Goal: Information Seeking & Learning: Learn about a topic

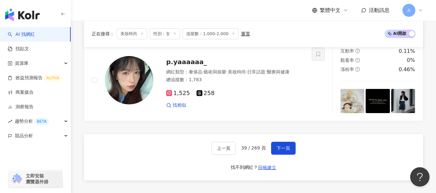
scroll to position [1241, 0]
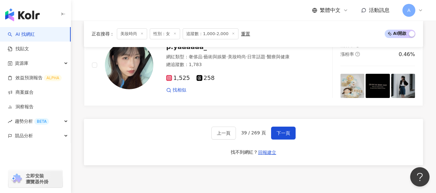
click at [303, 137] on div "上一頁 39 / 269 頁 下一頁 找不到網紅？ 回報建立" at bounding box center [253, 142] width 339 height 47
click at [296, 136] on div "上一頁 39 / 269 頁 下一頁 找不到網紅？ 回報建立" at bounding box center [253, 142] width 339 height 47
click at [291, 140] on button "下一頁" at bounding box center [283, 133] width 25 height 13
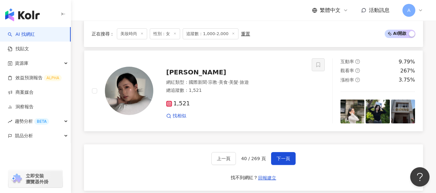
scroll to position [1156, 0]
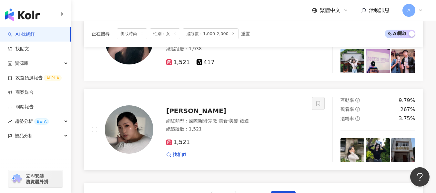
click at [239, 133] on div "總追蹤數 ： 1,521" at bounding box center [235, 129] width 138 height 6
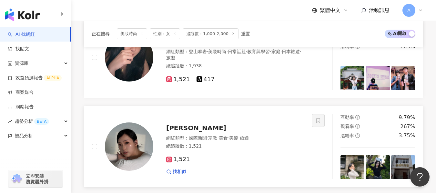
scroll to position [1123, 0]
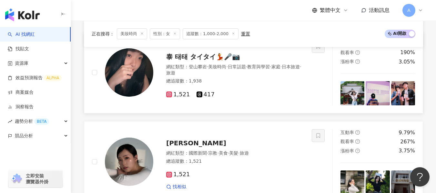
click at [239, 77] on div "網紅類型 ： 登山攀岩 · 美妝時尚 · 日常話題 · 教育與學習 · 家庭 · 日本旅遊 · 旅遊" at bounding box center [235, 70] width 138 height 13
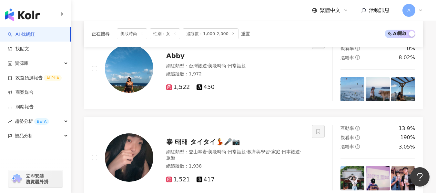
scroll to position [1027, 0]
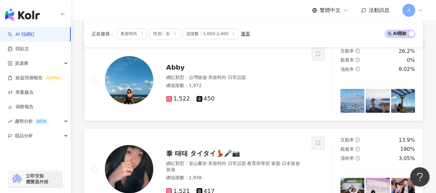
click at [236, 90] on div "網紅類型 ： 台灣旅遊 · 美妝時尚 · 日常話題 總追蹤數 ： 1,972" at bounding box center [235, 83] width 138 height 16
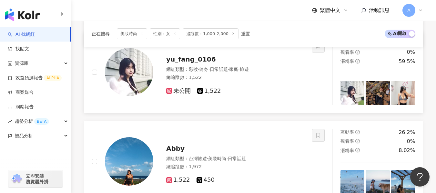
scroll to position [930, 0]
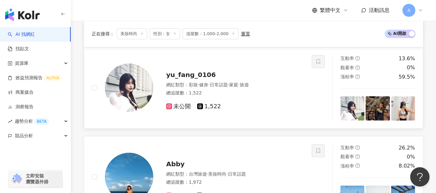
click at [245, 98] on div "網紅類型 ： 彩妝 · 健身 · 日常話題 · 家庭 · 旅遊 總追蹤數 ： 1,522" at bounding box center [235, 90] width 138 height 16
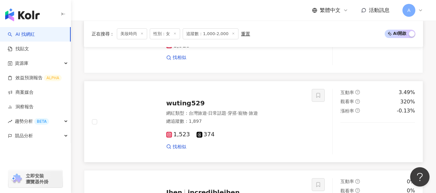
scroll to position [639, 0]
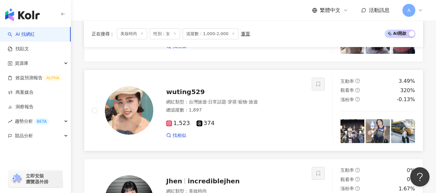
click at [196, 114] on div "總追蹤數 ： 1,897" at bounding box center [235, 110] width 138 height 6
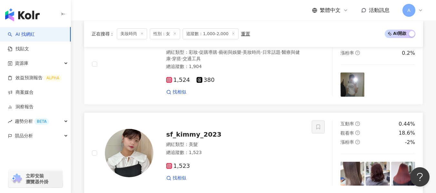
scroll to position [445, 0]
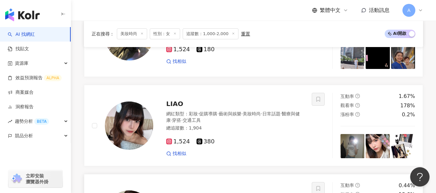
drag, startPoint x: 270, startPoint y: 130, endPoint x: 261, endPoint y: 89, distance: 42.4
click at [270, 130] on div "網紅類型 ： 彩妝 · 促購導購 · 藝術與娛樂 · 美妝時尚 · 日常話題 · 醫療與健康 · 穿搭 · 交通工具 總追蹤數 ： 1,904" at bounding box center [235, 122] width 138 height 22
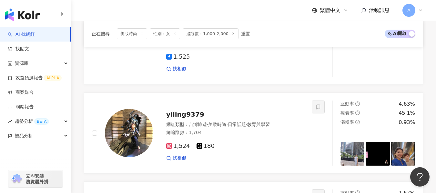
scroll to position [219, 0]
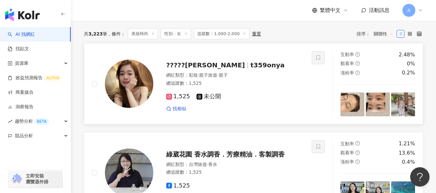
click at [133, 90] on img at bounding box center [129, 84] width 48 height 48
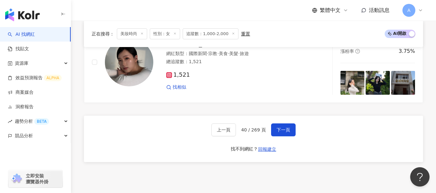
scroll to position [1285, 0]
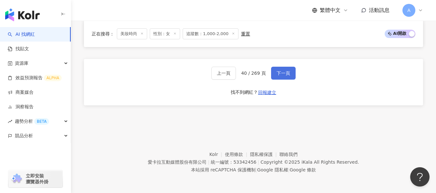
click at [282, 67] on button "下一頁" at bounding box center [283, 73] width 25 height 13
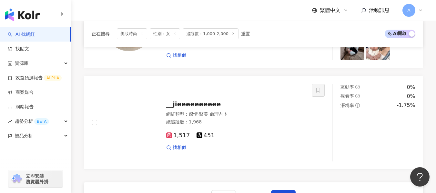
scroll to position [1168, 0]
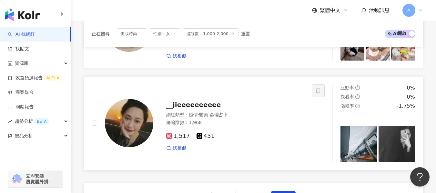
click at [205, 126] on div "總追蹤數 ： 1,968" at bounding box center [235, 123] width 138 height 6
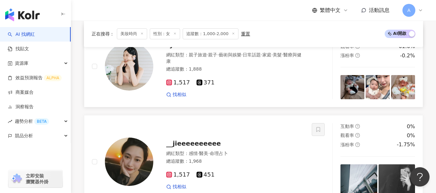
scroll to position [1071, 0]
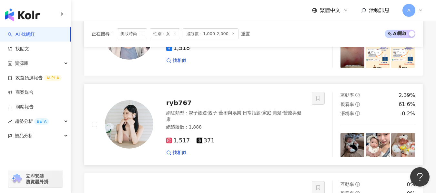
click at [252, 132] on div "網紅類型 ： 親子旅遊 · 親子 · 藝術與娛樂 · 日常話題 · 家庭 · 美髮 · 醫療與健康 總追蹤數 ： 1,888" at bounding box center [235, 121] width 138 height 22
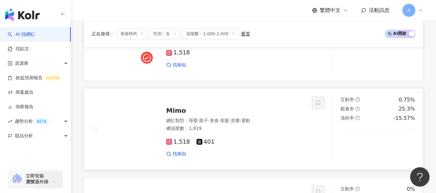
scroll to position [878, 0]
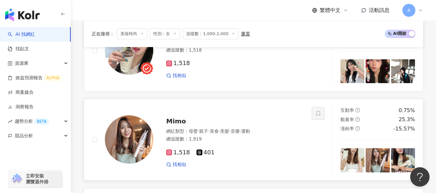
click at [256, 143] on div "總追蹤數 ： 1,919" at bounding box center [235, 139] width 138 height 6
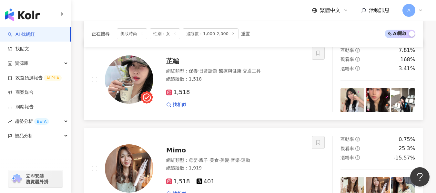
scroll to position [813, 0]
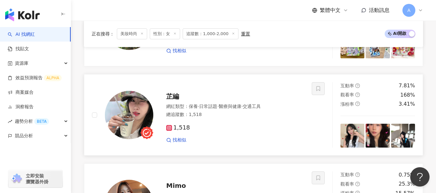
click at [245, 118] on div "總追蹤數 ： 1,518" at bounding box center [235, 115] width 138 height 6
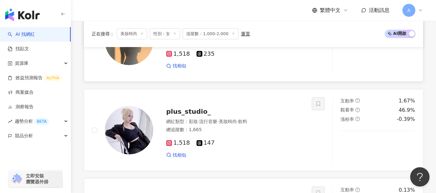
scroll to position [555, 0]
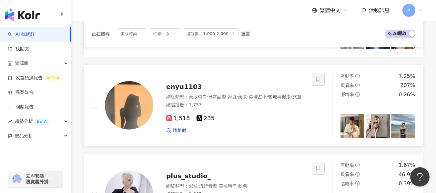
click at [254, 109] on div "總追蹤數 ： 1,753" at bounding box center [235, 105] width 138 height 6
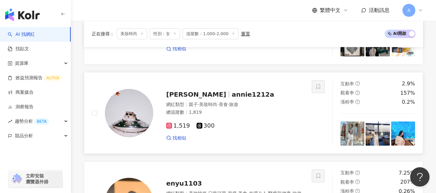
click at [233, 125] on div "1,519 300 找相似" at bounding box center [235, 130] width 138 height 24
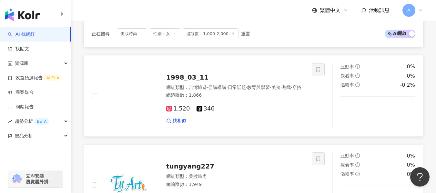
scroll to position [264, 0]
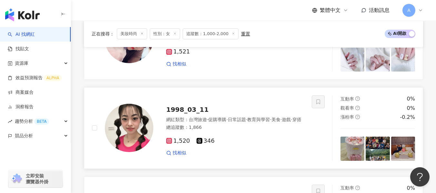
drag, startPoint x: 246, startPoint y: 144, endPoint x: 162, endPoint y: 1, distance: 166.0
click at [246, 144] on div "1,520 346 找相似" at bounding box center [235, 145] width 138 height 24
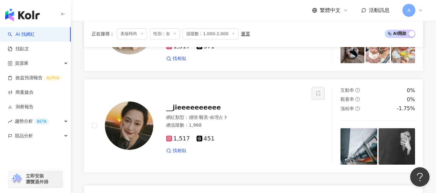
scroll to position [1233, 0]
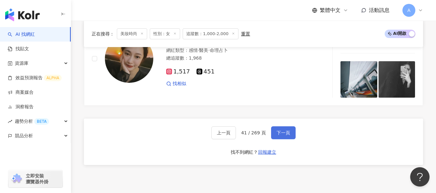
click at [277, 136] on span "下一頁" at bounding box center [284, 132] width 14 height 5
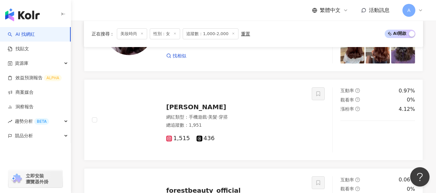
scroll to position [910, 0]
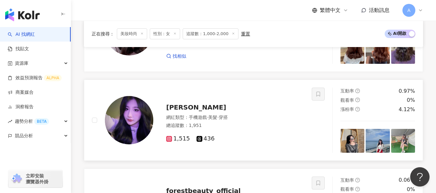
click at [248, 121] on div "網紅類型 ： 手機遊戲 · 美髮 · 穿搭" at bounding box center [235, 118] width 138 height 6
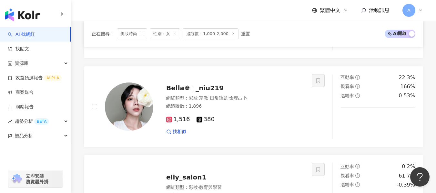
scroll to position [555, 0]
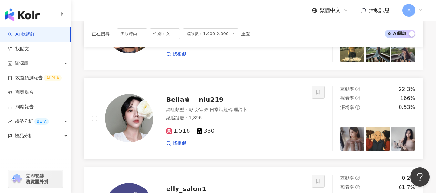
click at [276, 134] on div "1,516 380" at bounding box center [235, 131] width 138 height 7
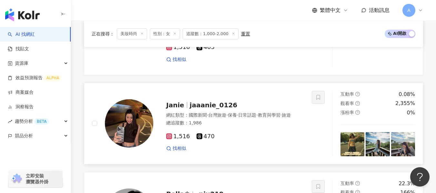
scroll to position [458, 0]
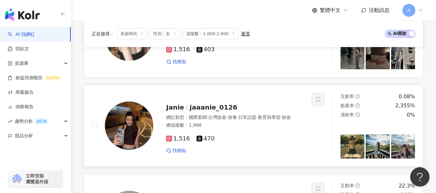
click at [283, 129] on div "總追蹤數 ： 1,986" at bounding box center [235, 125] width 138 height 6
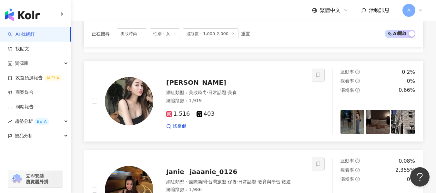
click at [291, 118] on div "1,516 403" at bounding box center [235, 114] width 138 height 7
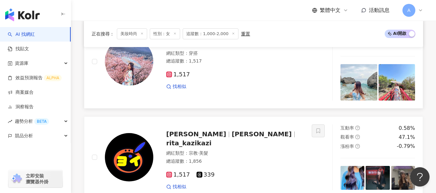
scroll to position [199, 0]
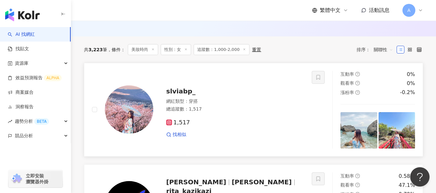
click at [232, 113] on div "總追蹤數 ： 1,517" at bounding box center [235, 109] width 138 height 6
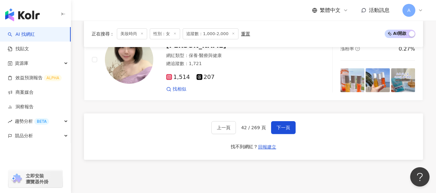
scroll to position [1265, 0]
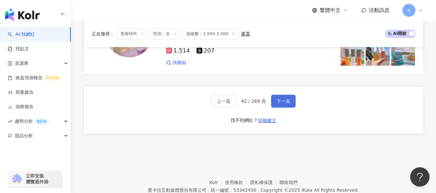
click at [275, 106] on button "下一頁" at bounding box center [283, 101] width 25 height 13
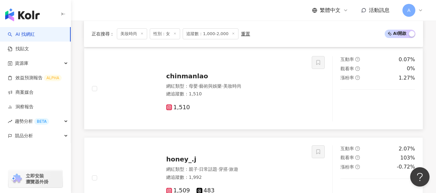
scroll to position [1091, 0]
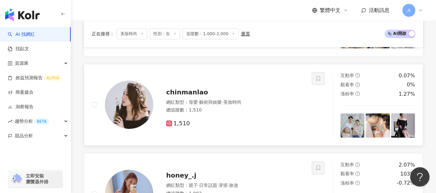
click at [233, 122] on div "1,510" at bounding box center [235, 121] width 138 height 12
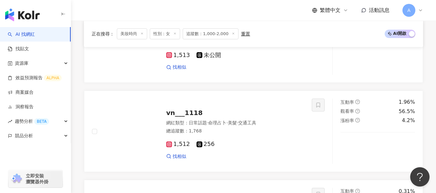
scroll to position [607, 0]
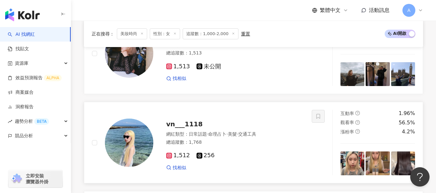
click at [281, 137] on div "網紅類型 ： 日常話題 · 命理占卜 · 美髮 · 交通工具" at bounding box center [235, 134] width 138 height 6
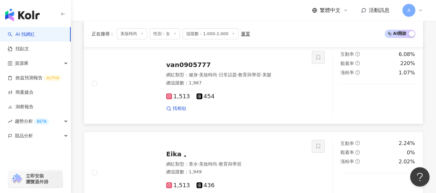
scroll to position [348, 0]
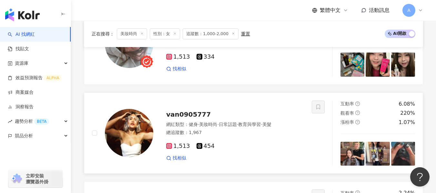
click at [210, 127] on span "美妝時尚" at bounding box center [208, 124] width 18 height 5
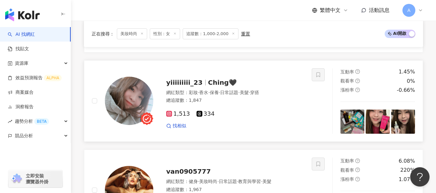
scroll to position [284, 0]
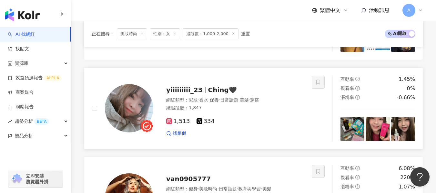
click at [283, 121] on div "1,513 334 找相似" at bounding box center [235, 125] width 138 height 24
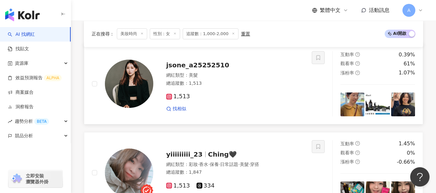
scroll to position [1285, 0]
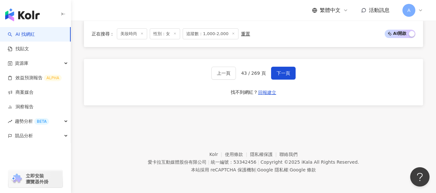
click at [282, 75] on span "下一頁" at bounding box center [284, 73] width 14 height 5
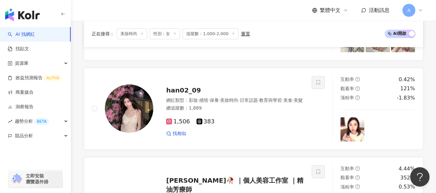
scroll to position [908, 0]
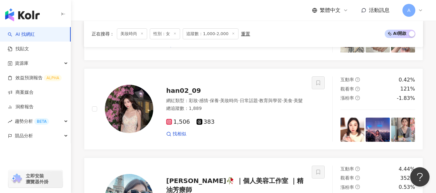
click at [276, 126] on div "1,506 383" at bounding box center [235, 122] width 138 height 7
click at [259, 138] on div "1,506 383 找相似" at bounding box center [235, 126] width 138 height 24
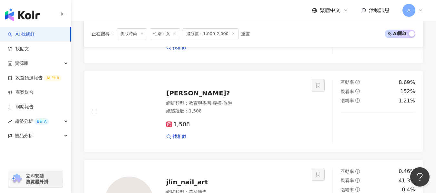
scroll to position [728, 0]
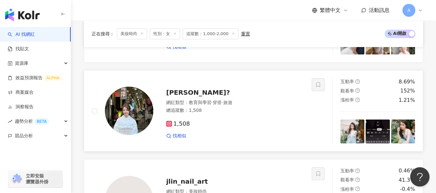
click at [258, 112] on div "總追蹤數 ： 1,508" at bounding box center [235, 111] width 138 height 6
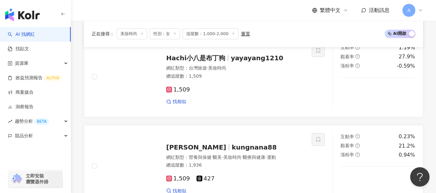
scroll to position [387, 0]
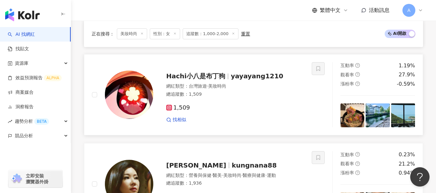
click at [250, 106] on div "1,509 找相似" at bounding box center [235, 111] width 138 height 24
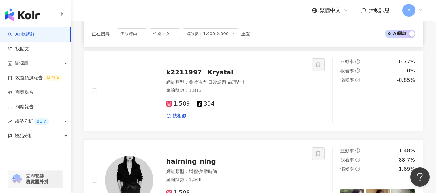
scroll to position [580, 0]
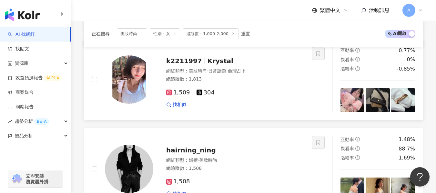
click at [237, 97] on div "1,509 304" at bounding box center [235, 92] width 138 height 7
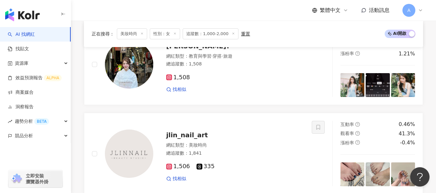
scroll to position [903, 0]
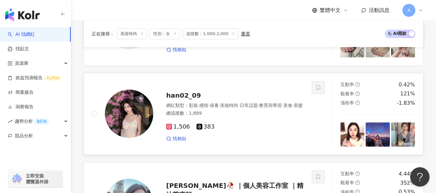
click at [257, 109] on div "網紅類型 ： 彩妝 · 感情 · 保養 · 美妝時尚 · 日常話題 · 教育與學習 · 美食 · 美髮" at bounding box center [235, 106] width 138 height 6
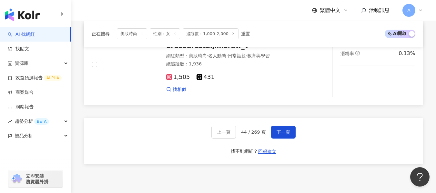
scroll to position [1259, 0]
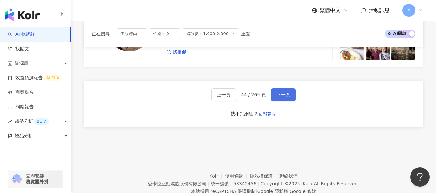
click at [281, 98] on span "下一頁" at bounding box center [284, 94] width 14 height 5
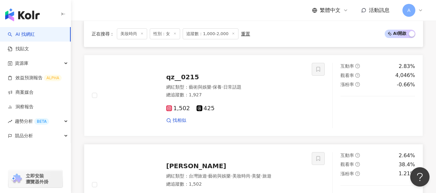
scroll to position [1095, 0]
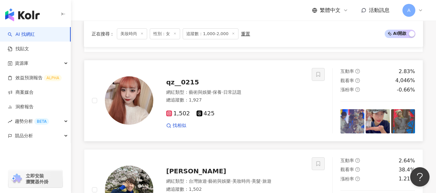
click at [242, 95] on span "日常話題" at bounding box center [233, 92] width 18 height 5
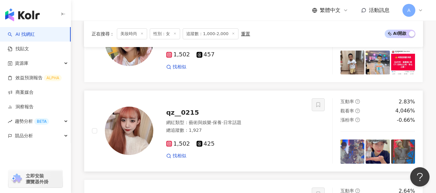
scroll to position [1031, 0]
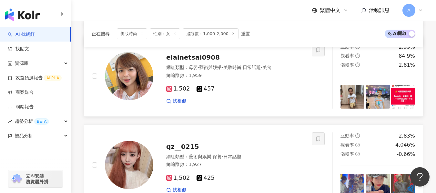
click at [234, 89] on div "1,502 457 找相似" at bounding box center [235, 92] width 138 height 24
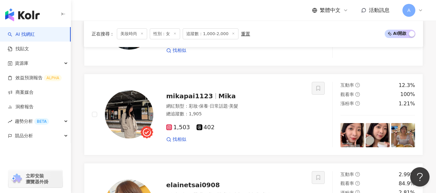
scroll to position [901, 0]
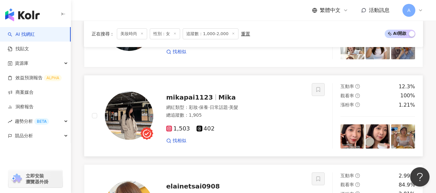
click at [186, 101] on span "mikapai1123" at bounding box center [189, 98] width 47 height 8
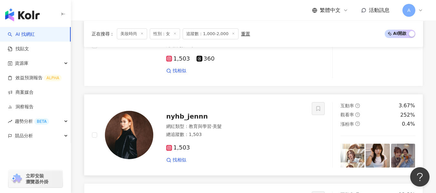
scroll to position [805, 0]
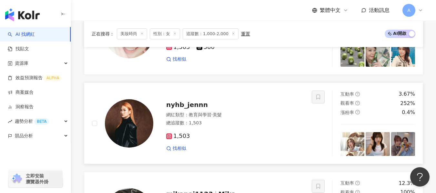
click at [204, 140] on div "1,503" at bounding box center [235, 136] width 138 height 7
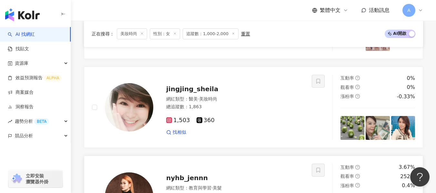
scroll to position [708, 0]
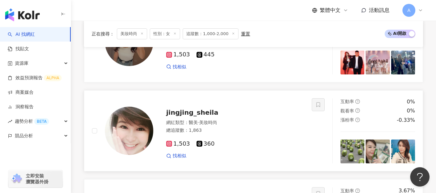
click at [243, 144] on div "1,503 360 找相似" at bounding box center [235, 148] width 138 height 24
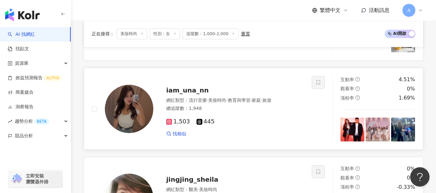
scroll to position [643, 0]
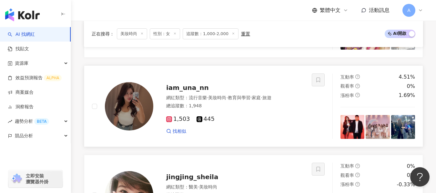
click at [264, 129] on div "1,503 445 找相似" at bounding box center [235, 123] width 138 height 24
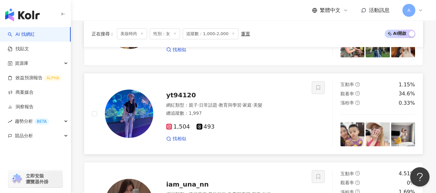
click at [267, 124] on div "1,504 493 找相似" at bounding box center [235, 131] width 138 height 24
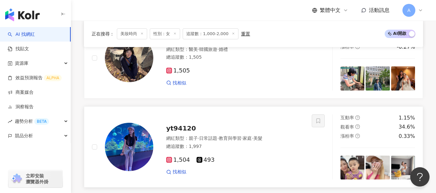
scroll to position [482, 0]
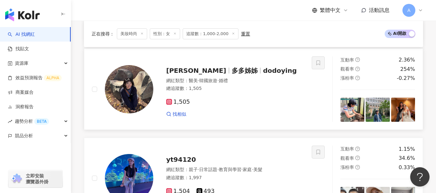
click at [268, 100] on div "1,505 找相似" at bounding box center [235, 106] width 138 height 24
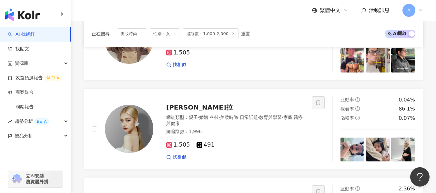
click at [258, 120] on span "日常話題" at bounding box center [249, 117] width 18 height 5
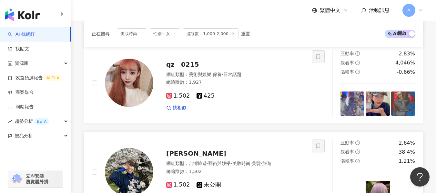
scroll to position [1257, 0]
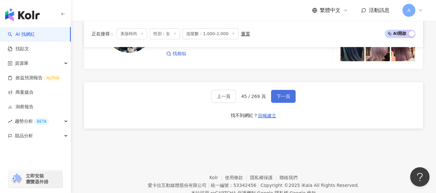
click at [287, 103] on button "下一頁" at bounding box center [283, 96] width 25 height 13
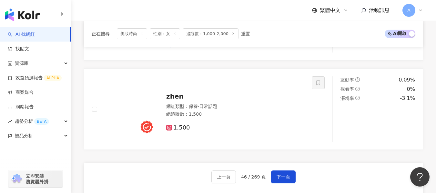
scroll to position [1211, 0]
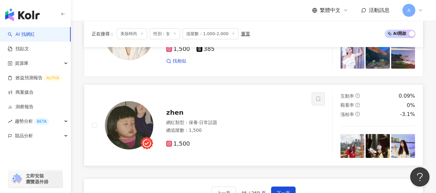
click at [257, 134] on div "總追蹤數 ： 1,500" at bounding box center [235, 131] width 138 height 6
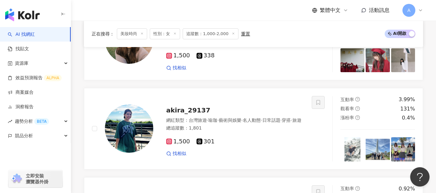
scroll to position [1017, 0]
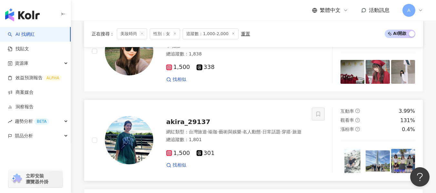
click at [242, 134] on span "藝術與娛樂" at bounding box center [230, 132] width 23 height 5
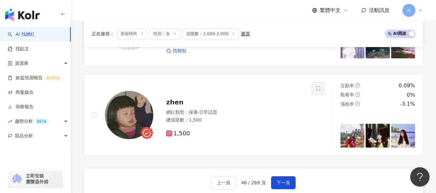
scroll to position [1308, 0]
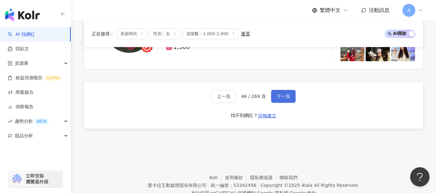
click at [279, 103] on button "下一頁" at bounding box center [283, 96] width 25 height 13
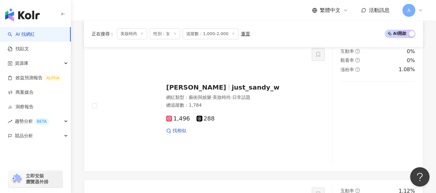
scroll to position [768, 0]
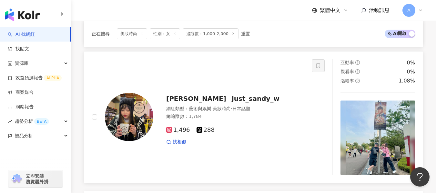
click at [219, 139] on div "1,496 288 找相似" at bounding box center [235, 134] width 138 height 24
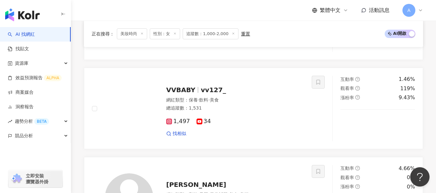
scroll to position [574, 0]
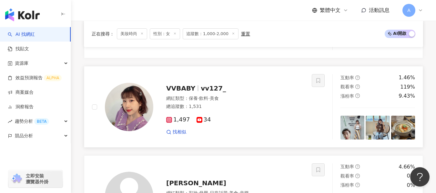
click at [250, 110] on div "總追蹤數 ： 1,531" at bounding box center [235, 107] width 138 height 6
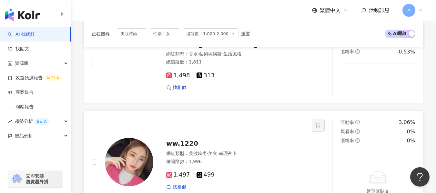
scroll to position [380, 0]
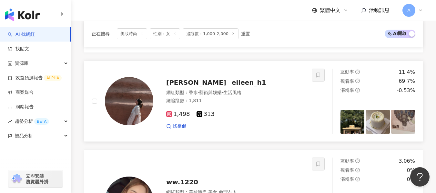
click at [236, 104] on div "總追蹤數 ： 1,811" at bounding box center [235, 101] width 138 height 6
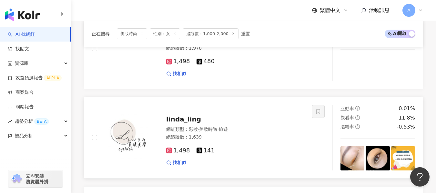
scroll to position [219, 0]
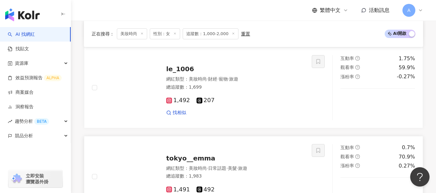
scroll to position [922, 0]
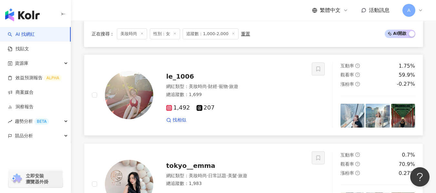
click at [236, 98] on div "總追蹤數 ： 1,699" at bounding box center [235, 95] width 138 height 6
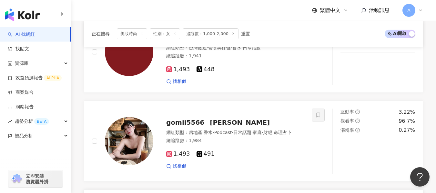
scroll to position [696, 0]
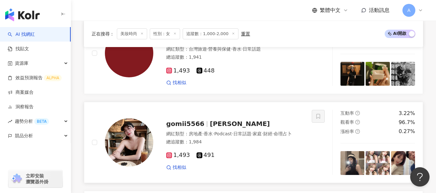
click at [255, 138] on div "網紅類型 ： 房地產 · 香水 · Podcast · 日常話題 · 家庭 · 財經 · 命理占卜" at bounding box center [235, 134] width 138 height 6
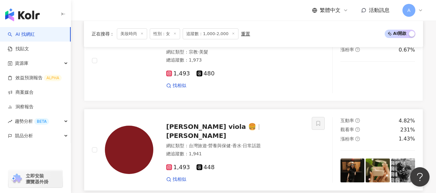
scroll to position [632, 0]
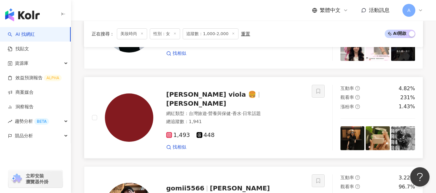
click at [285, 128] on div "1,493 448 找相似" at bounding box center [235, 139] width 138 height 24
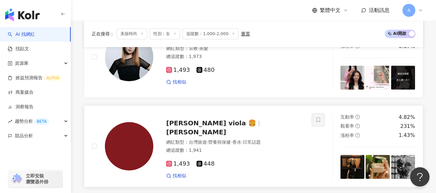
scroll to position [567, 0]
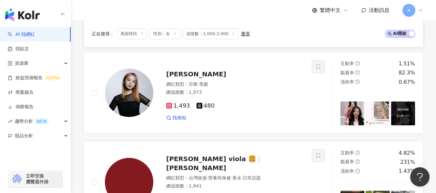
drag, startPoint x: 239, startPoint y: 93, endPoint x: 186, endPoint y: 37, distance: 76.3
click at [239, 32] on div "vkookhoney 網紅類型 ： 母嬰 · 婚禮 · 美妝時尚 · 日常話題 · 生活風格 總追蹤數 ： 1,751 1,493 258 找相似" at bounding box center [228, 3] width 151 height 57
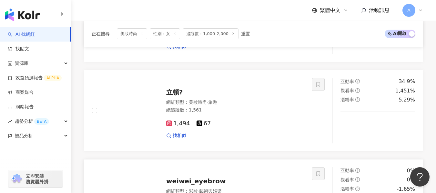
scroll to position [276, 0]
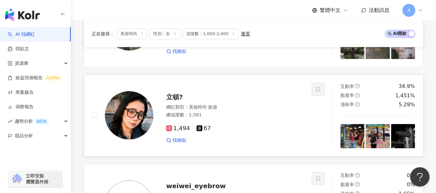
click at [221, 117] on div "網紅類型 ： 美妝時尚 · 旅遊 總追蹤數 ： 1,561" at bounding box center [235, 112] width 138 height 16
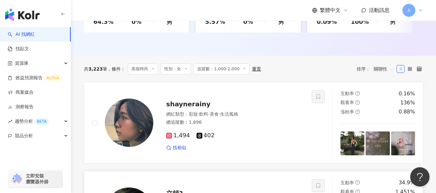
scroll to position [180, 0]
click at [257, 126] on div "總追蹤數 ： 1,896" at bounding box center [235, 123] width 138 height 6
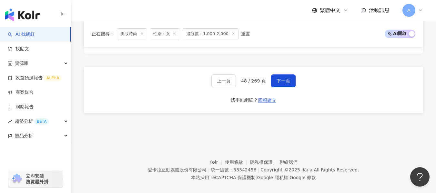
scroll to position [1306, 0]
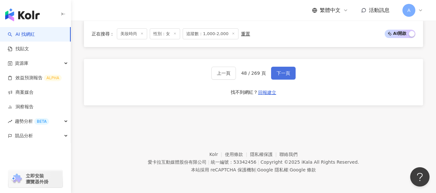
click at [280, 79] on button "下一頁" at bounding box center [283, 73] width 25 height 13
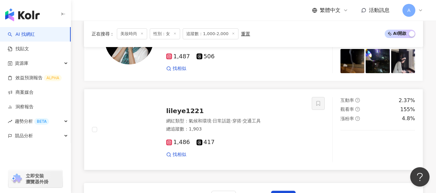
scroll to position [1091, 0]
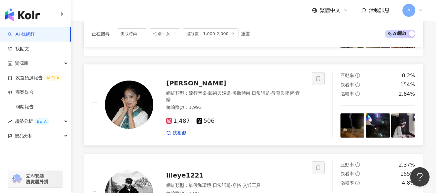
click at [253, 103] on div "網紅類型 ： 流行音樂 · 藝術與娛樂 · 美妝時尚 · 日常話題 · 教育與學習 · 音樂" at bounding box center [235, 96] width 138 height 13
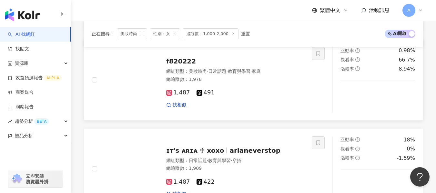
scroll to position [833, 0]
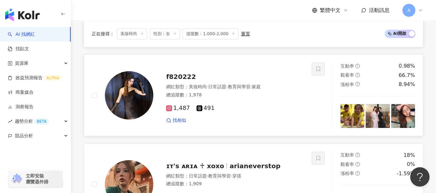
click at [239, 99] on div "總追蹤數 ： 1,978" at bounding box center [235, 95] width 138 height 6
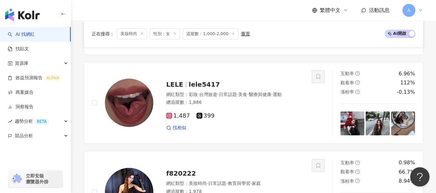
scroll to position [542, 0]
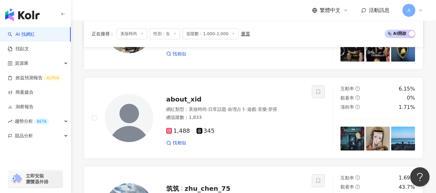
click at [257, 184] on div "筑筑 zhu_chen_75" at bounding box center [235, 188] width 138 height 9
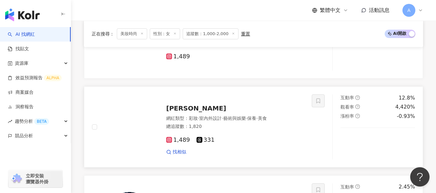
scroll to position [348, 0]
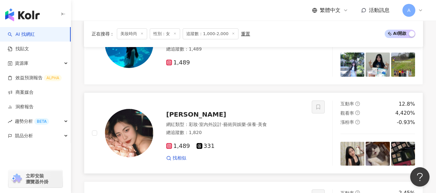
click at [282, 136] on div "總追蹤數 ： 1,820" at bounding box center [235, 133] width 138 height 6
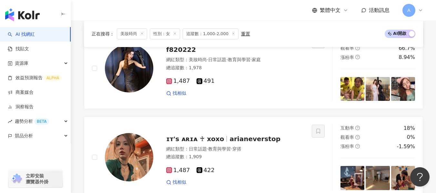
scroll to position [865, 0]
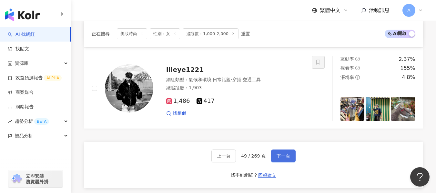
click at [282, 150] on button "下一頁" at bounding box center [283, 156] width 25 height 13
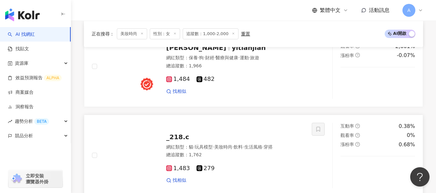
scroll to position [994, 0]
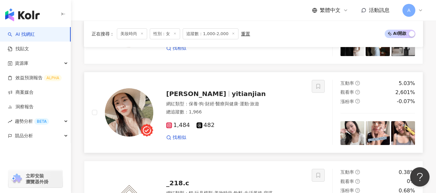
click at [246, 116] on div "總追蹤數 ： 1,966" at bounding box center [235, 112] width 138 height 6
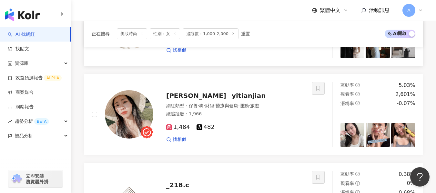
scroll to position [897, 0]
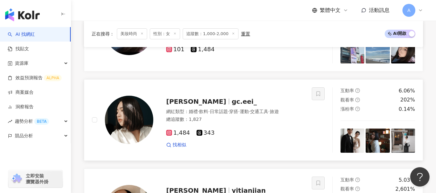
click at [263, 135] on div "1,484 343 找相似" at bounding box center [235, 137] width 138 height 24
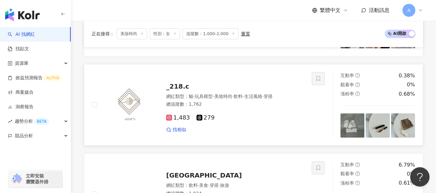
scroll to position [1285, 0]
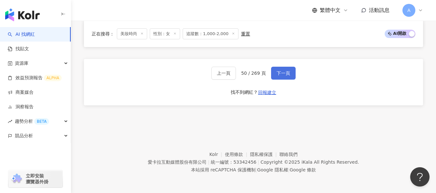
click at [294, 76] on button "下一頁" at bounding box center [283, 73] width 25 height 13
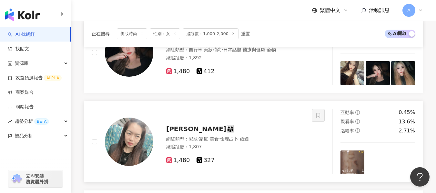
scroll to position [1036, 0]
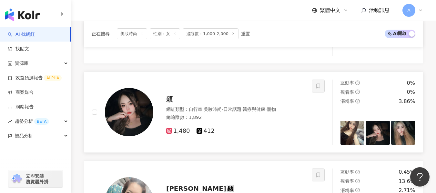
click at [260, 122] on div "網紅類型 ： 自行車 · 美妝時尚 · 日常話題 · 醫療與健康 · 寵物 總追蹤數 ： 1,892" at bounding box center [235, 115] width 138 height 16
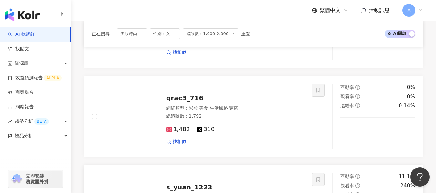
scroll to position [552, 0]
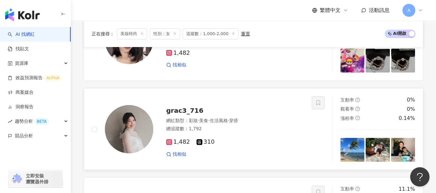
click at [228, 123] on span "生活風格" at bounding box center [219, 120] width 18 height 5
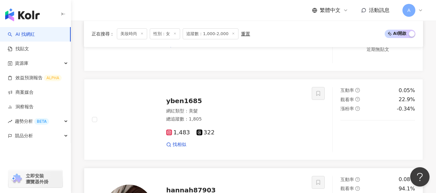
scroll to position [358, 0]
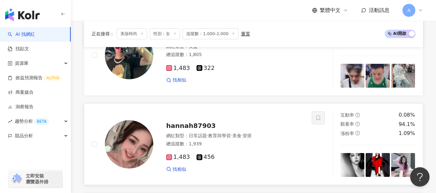
click at [151, 135] on div at bounding box center [129, 144] width 48 height 48
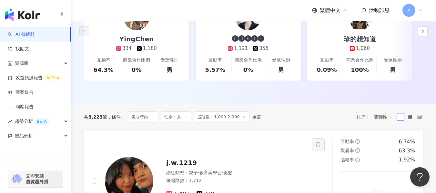
scroll to position [1327, 0]
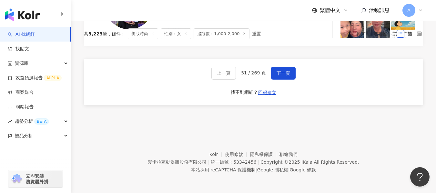
click at [286, 80] on div "上一頁 51 / 269 頁 下一頁 找不到網紅？ 回報建立" at bounding box center [253, 82] width 339 height 47
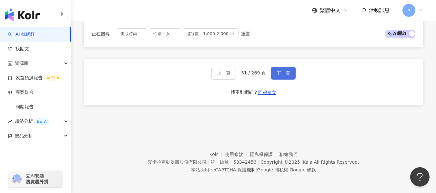
click at [287, 76] on span "下一頁" at bounding box center [284, 73] width 14 height 5
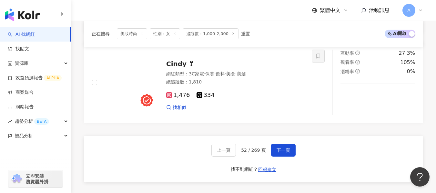
scroll to position [1209, 0]
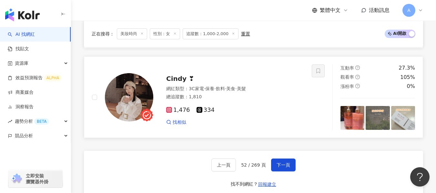
click at [240, 124] on div "找相似" at bounding box center [235, 123] width 138 height 6
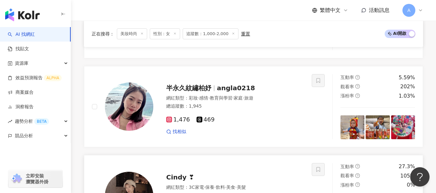
scroll to position [1047, 0]
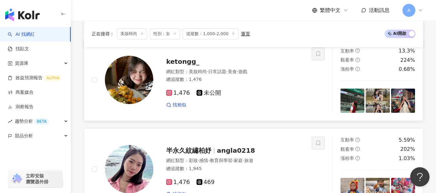
drag, startPoint x: 288, startPoint y: 121, endPoint x: 162, endPoint y: 108, distance: 126.1
click at [288, 85] on div "網紅類型 ： 美妝時尚 · 日常話題 · 美食 · 遊戲 總追蹤數 ： 1,476" at bounding box center [235, 77] width 138 height 16
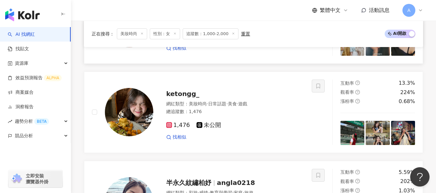
click at [145, 47] on img at bounding box center [129, 23] width 48 height 48
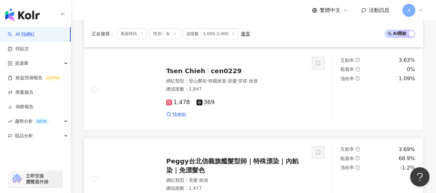
scroll to position [628, 0]
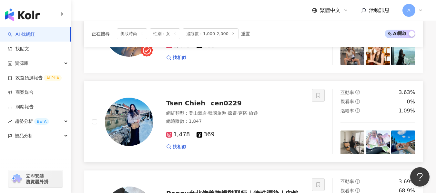
click at [134, 140] on img at bounding box center [129, 122] width 48 height 48
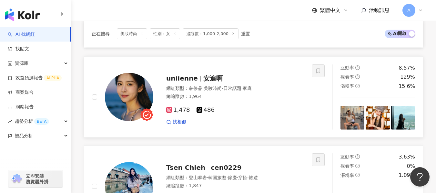
scroll to position [531, 0]
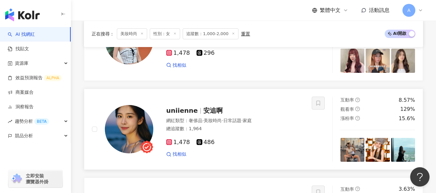
click at [223, 123] on span "·" at bounding box center [222, 120] width 1 height 5
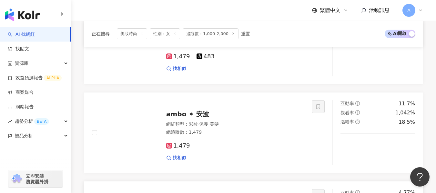
scroll to position [337, 0]
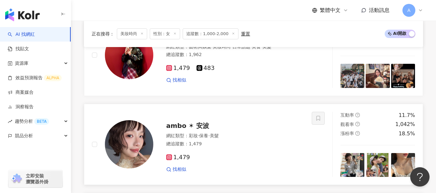
click at [143, 147] on img at bounding box center [129, 144] width 48 height 48
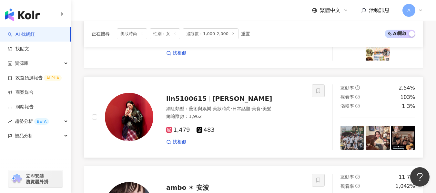
scroll to position [272, 0]
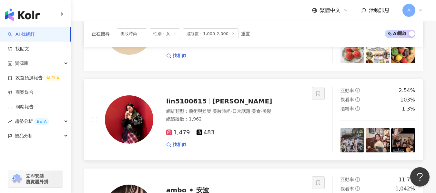
click at [205, 114] on span "藝術與娛樂" at bounding box center [200, 111] width 23 height 5
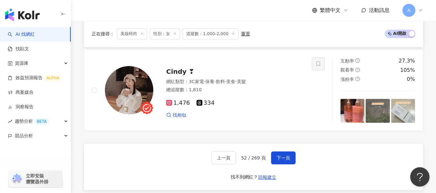
scroll to position [1274, 0]
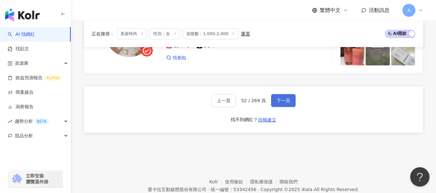
click at [285, 107] on button "下一頁" at bounding box center [283, 100] width 25 height 13
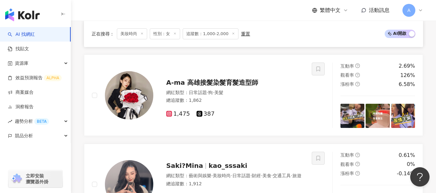
scroll to position [1219, 0]
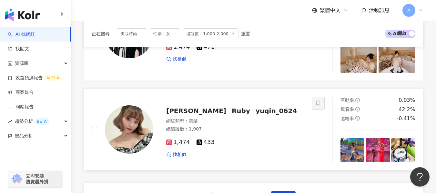
click at [278, 116] on div "雨芹 Ruby yuqin_0624" at bounding box center [235, 111] width 138 height 9
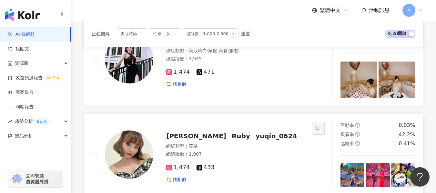
scroll to position [1122, 0]
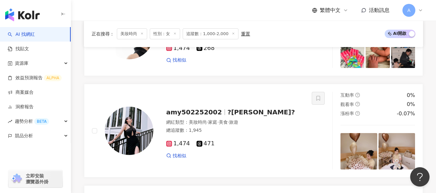
click at [263, 141] on div "1,474 471 找相似" at bounding box center [235, 147] width 138 height 24
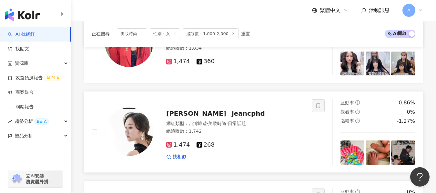
click at [136, 134] on img at bounding box center [129, 132] width 48 height 48
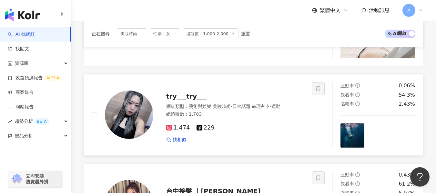
scroll to position [767, 0]
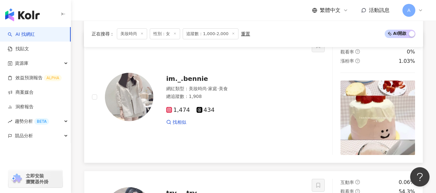
click at [128, 99] on img at bounding box center [129, 97] width 48 height 48
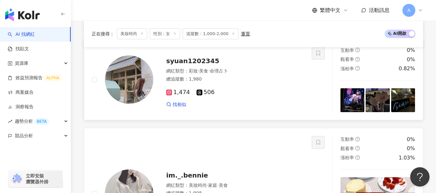
scroll to position [638, 0]
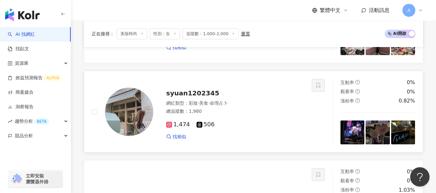
click at [138, 115] on img at bounding box center [129, 112] width 48 height 48
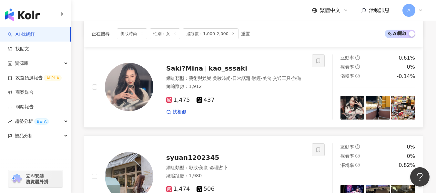
scroll to position [508, 0]
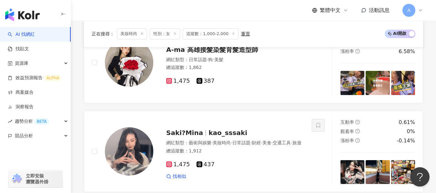
click at [145, 157] on img at bounding box center [129, 152] width 48 height 48
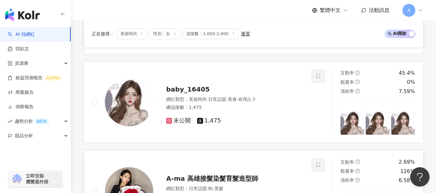
scroll to position [315, 0]
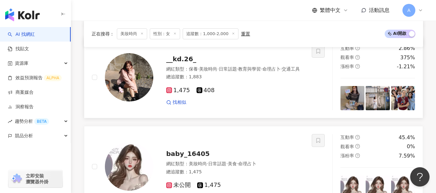
click at [120, 102] on img at bounding box center [129, 77] width 48 height 48
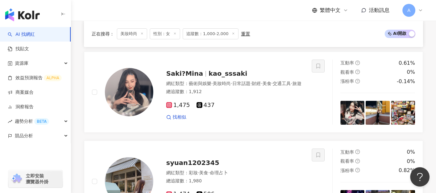
scroll to position [573, 0]
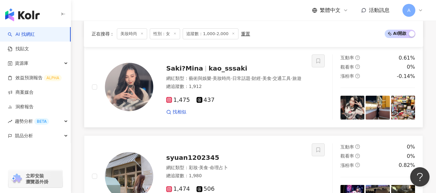
click at [263, 90] on div "總追蹤數 ： 1,912" at bounding box center [235, 87] width 138 height 6
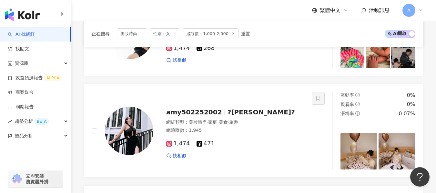
scroll to position [1284, 0]
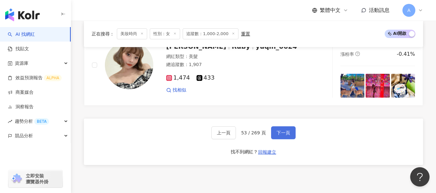
click at [287, 136] on span "下一頁" at bounding box center [284, 132] width 14 height 5
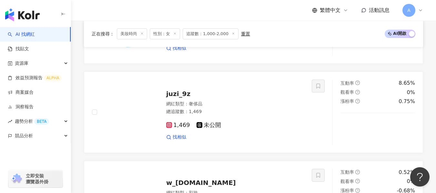
scroll to position [1034, 0]
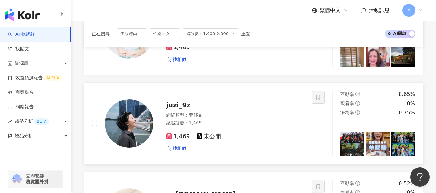
click at [248, 119] on div "網紅類型 ： 奢侈品" at bounding box center [235, 115] width 138 height 6
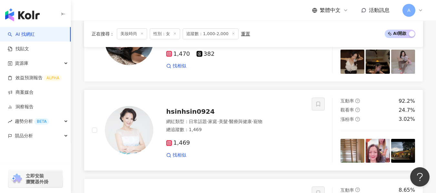
scroll to position [937, 0]
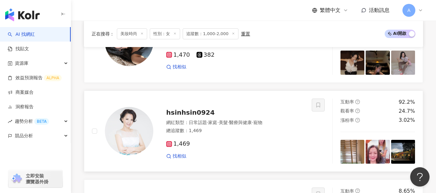
click at [261, 144] on div "1,469 找相似" at bounding box center [235, 148] width 138 height 24
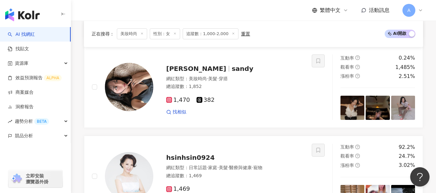
scroll to position [872, 0]
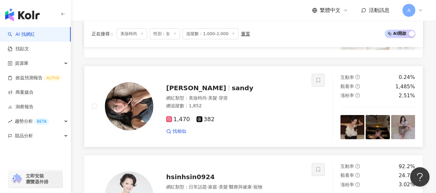
click at [234, 123] on div "1,470 382" at bounding box center [235, 119] width 138 height 7
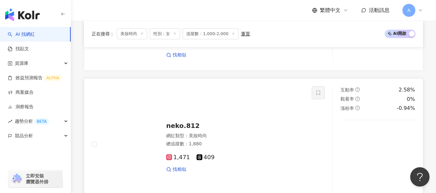
scroll to position [646, 0]
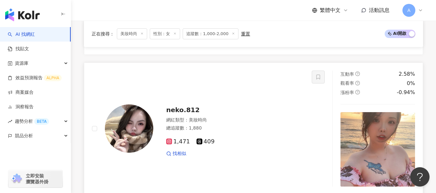
click at [235, 131] on div "總追蹤數 ： 1,880" at bounding box center [235, 128] width 138 height 6
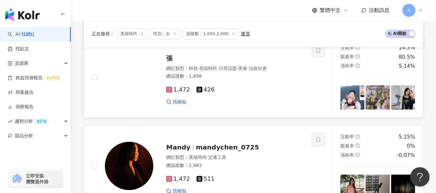
scroll to position [452, 0]
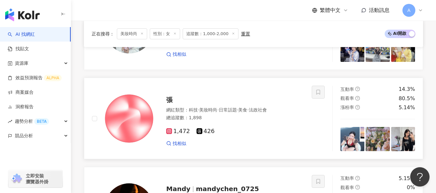
click at [247, 130] on div "1,472 426 找相似" at bounding box center [235, 135] width 138 height 24
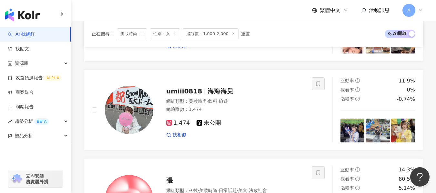
scroll to position [355, 0]
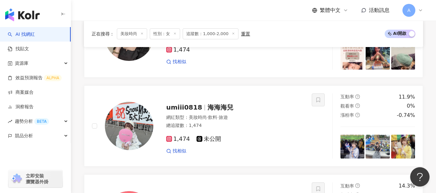
click at [240, 121] on div "網紅類型 ： 美妝時尚 · 飲料 · 旅遊" at bounding box center [235, 118] width 138 height 6
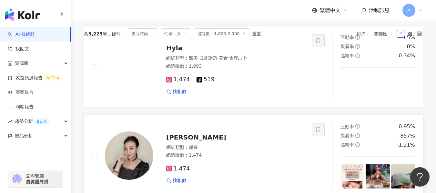
scroll to position [194, 0]
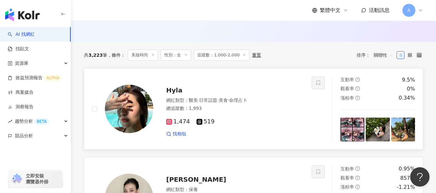
click at [231, 112] on div "總追蹤數 ： 1,993" at bounding box center [235, 109] width 138 height 6
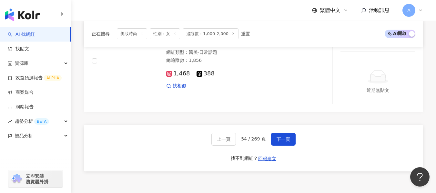
scroll to position [1324, 0]
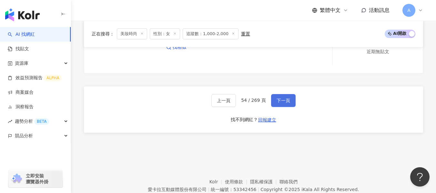
click at [292, 105] on button "下一頁" at bounding box center [283, 100] width 25 height 13
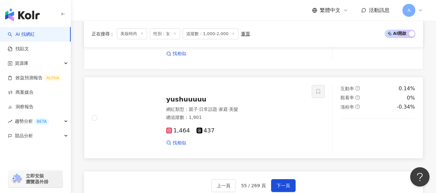
scroll to position [1177, 0]
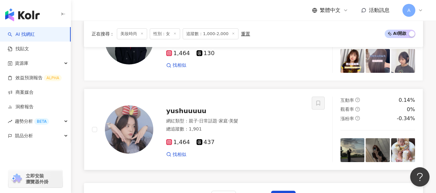
click at [142, 130] on img at bounding box center [129, 130] width 48 height 48
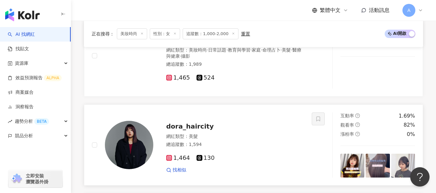
scroll to position [1015, 0]
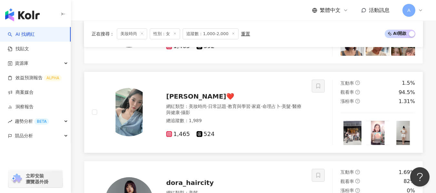
click at [283, 121] on div "網紅類型 ： 美妝時尚 · 日常話題 · 教育與學習 · 家庭 · 命理占卜 · 美髮 · 醫療與健康 · 攝影 總追蹤數 ： 1,989" at bounding box center [235, 115] width 138 height 22
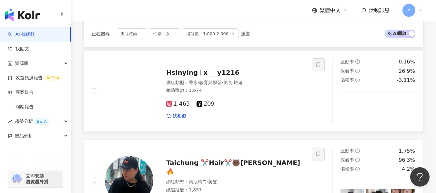
scroll to position [854, 0]
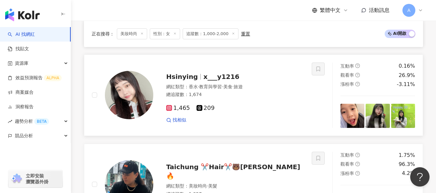
click at [257, 100] on div "網紅類型 ： 香水 · 教育與學習 · 美食 · 旅遊 總追蹤數 ： 1,674" at bounding box center [235, 92] width 138 height 16
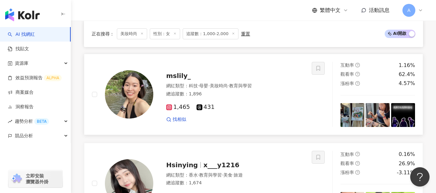
scroll to position [757, 0]
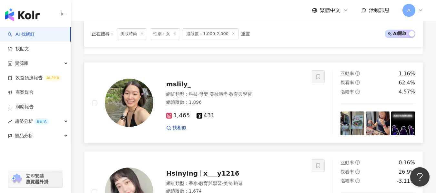
click at [246, 120] on div "1,465 431" at bounding box center [235, 115] width 138 height 7
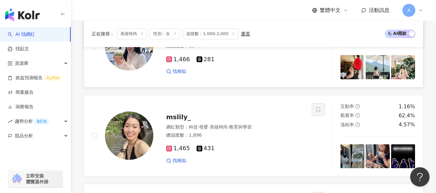
scroll to position [692, 0]
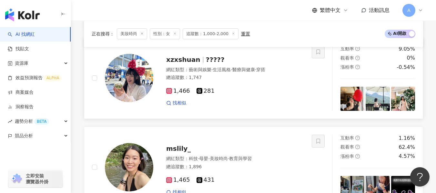
click at [250, 105] on div "找相似" at bounding box center [235, 103] width 138 height 6
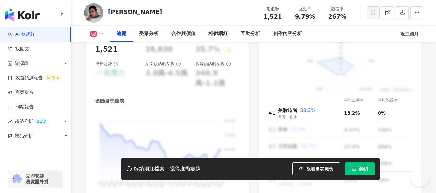
scroll to position [162, 0]
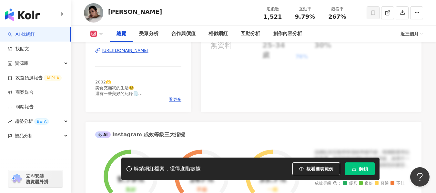
click at [129, 48] on div "https://www.instagram.com/sherry__0430/" at bounding box center [125, 51] width 47 height 6
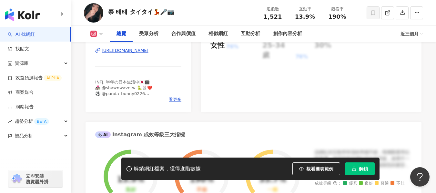
scroll to position [129, 0]
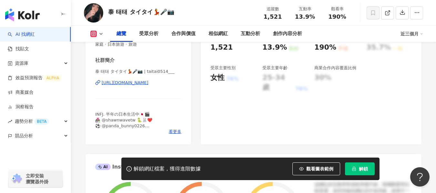
click at [145, 84] on div "https://www.instagram.com/taitai0514___/" at bounding box center [125, 83] width 47 height 6
click at [129, 83] on div "https://www.instagram.com/taitai0514___/" at bounding box center [125, 83] width 47 height 6
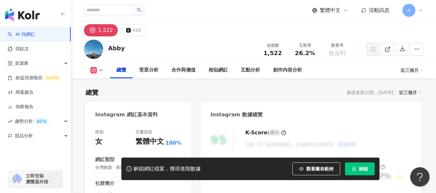
scroll to position [97, 0]
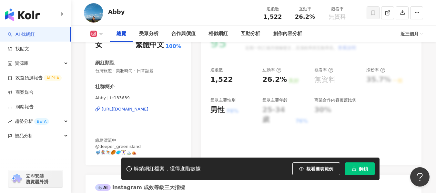
click at [145, 111] on div "https://www.instagram.com/fc133639/" at bounding box center [125, 110] width 47 height 6
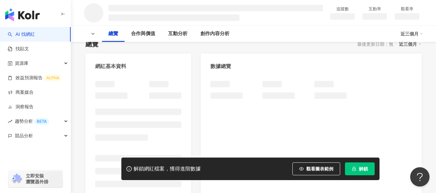
scroll to position [65, 0]
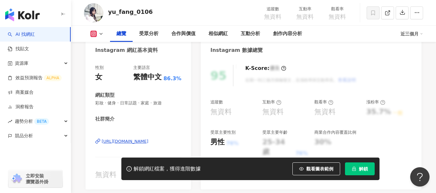
click at [149, 139] on div "[URL][DOMAIN_NAME]" at bounding box center [125, 142] width 47 height 6
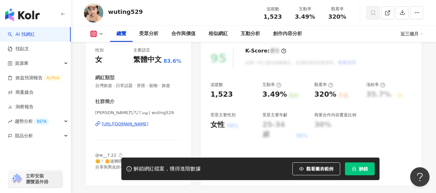
scroll to position [97, 0]
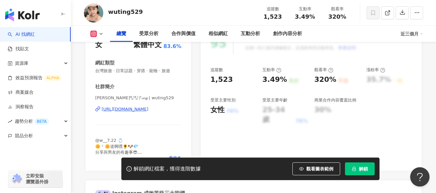
click at [120, 110] on div "[URL][DOMAIN_NAME]" at bounding box center [125, 110] width 47 height 6
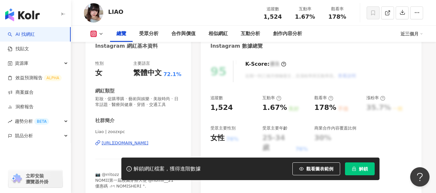
scroll to position [97, 0]
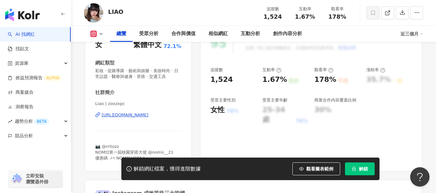
click at [117, 118] on div "https://www.instagram.com/zoozxpc/" at bounding box center [125, 115] width 47 height 6
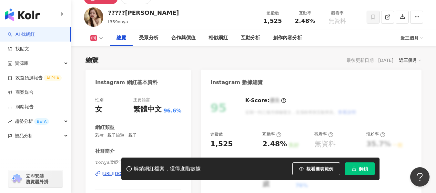
scroll to position [97, 0]
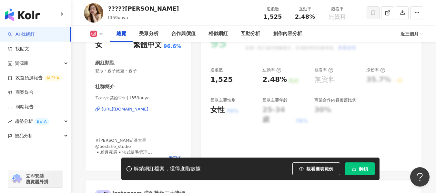
click at [140, 110] on div "[URL][DOMAIN_NAME]" at bounding box center [125, 110] width 47 height 6
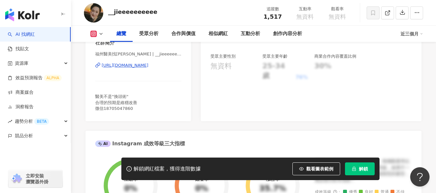
scroll to position [129, 0]
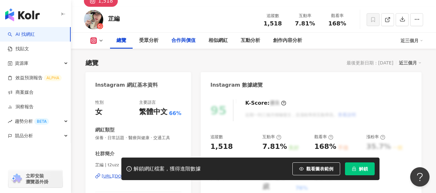
scroll to position [65, 0]
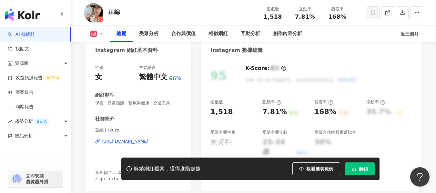
click at [119, 143] on div "https://www.instagram.com/t2uzz/" at bounding box center [125, 142] width 47 height 6
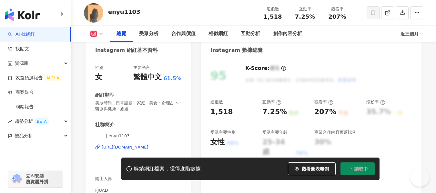
click at [111, 149] on div "[URL][DOMAIN_NAME]" at bounding box center [125, 148] width 47 height 6
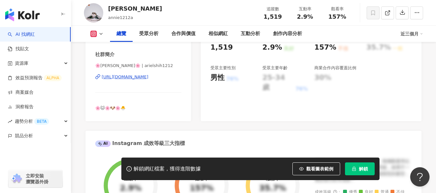
click at [144, 75] on div "[URL][DOMAIN_NAME]" at bounding box center [125, 77] width 47 height 6
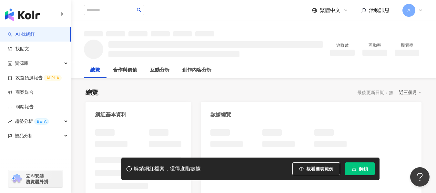
scroll to position [65, 0]
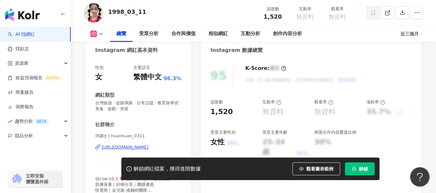
click at [133, 145] on div "[URL][DOMAIN_NAME]" at bounding box center [125, 148] width 47 height 6
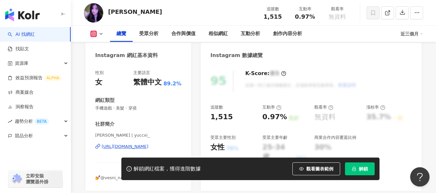
scroll to position [129, 0]
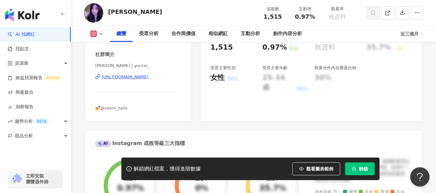
click at [132, 78] on div "https://www.instagram.com/yuccxi_/" at bounding box center [125, 77] width 47 height 6
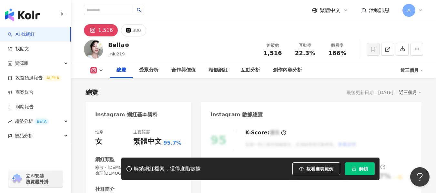
scroll to position [97, 0]
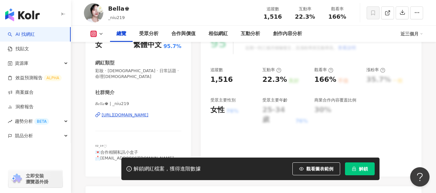
click at [134, 112] on div "https://www.instagram.com/_niu219/" at bounding box center [125, 115] width 47 height 6
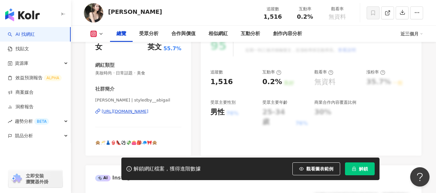
scroll to position [97, 0]
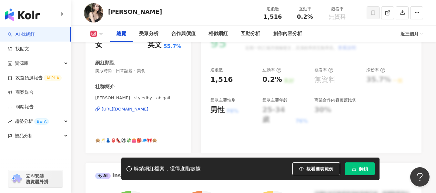
click at [149, 110] on div "https://www.instagram.com/styledby__abigail/" at bounding box center [125, 110] width 47 height 6
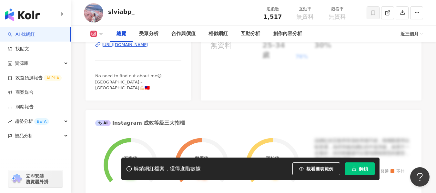
scroll to position [129, 0]
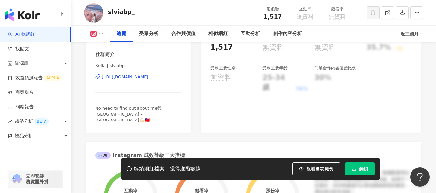
click at [149, 76] on div "https://www.instagram.com/slviabp_/" at bounding box center [125, 77] width 47 height 6
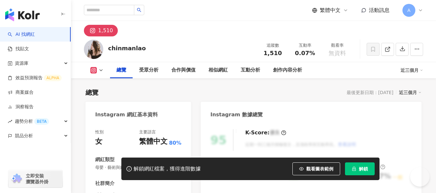
click at [150, 111] on div "Instagram 網紅基本資料" at bounding box center [126, 114] width 63 height 7
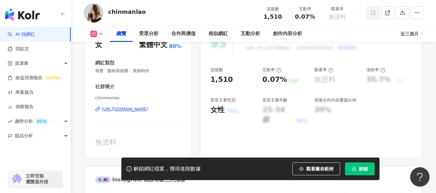
click at [149, 108] on div "[URL][DOMAIN_NAME]" at bounding box center [125, 110] width 47 height 6
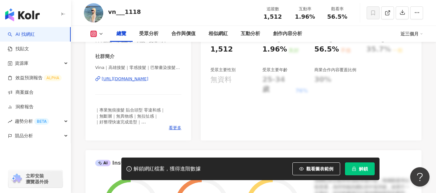
scroll to position [129, 0]
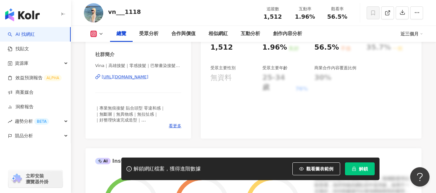
click at [118, 77] on div "https://www.instagram.com/vn___1118/" at bounding box center [125, 77] width 47 height 6
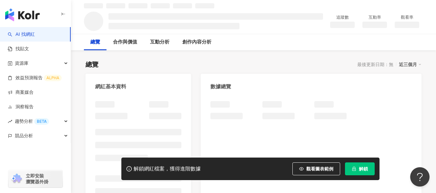
scroll to position [32, 0]
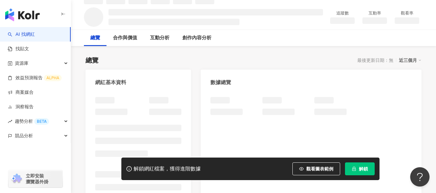
click at [121, 123] on div at bounding box center [138, 159] width 86 height 124
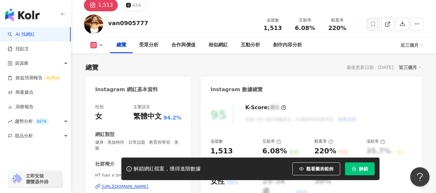
scroll to position [90, 0]
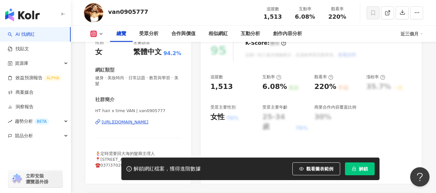
click at [121, 123] on div "[URL][DOMAIN_NAME]" at bounding box center [125, 123] width 47 height 6
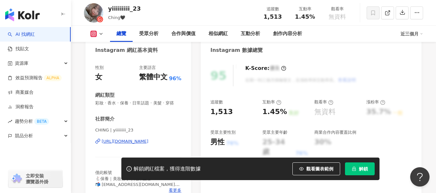
scroll to position [97, 0]
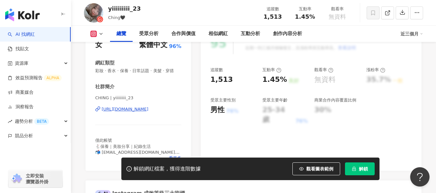
click at [131, 112] on div "https://www.instagram.com/yiiiiiiiii_23/" at bounding box center [125, 110] width 47 height 6
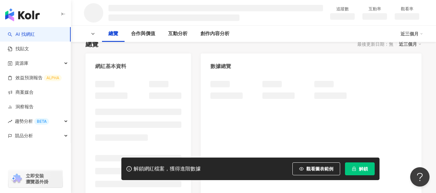
scroll to position [65, 0]
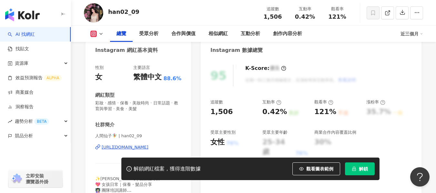
click at [139, 116] on div "性別 女 主要語言 繁體中文 88.6% 網紅類型 彩妝 · 感情 · 保養 · 美妝時尚 · 日常話題 · 教育與學習 · 美食 · 美髮 社群簡介 人間仙…" at bounding box center [138, 132] width 86 height 135
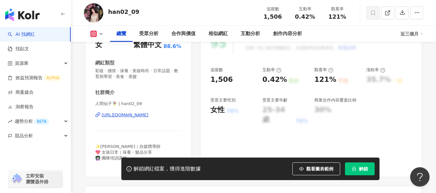
click at [139, 116] on div "https://www.instagram.com/han02_09/" at bounding box center [125, 115] width 47 height 6
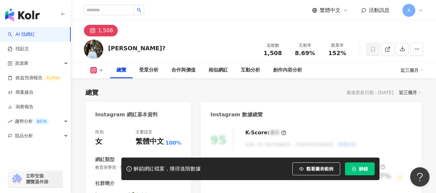
scroll to position [97, 0]
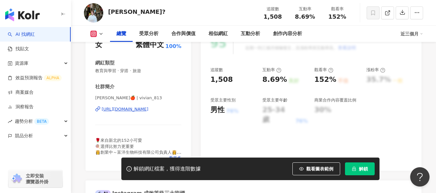
click at [138, 110] on div "https://www.instagram.com/vivian_813/" at bounding box center [125, 110] width 47 height 6
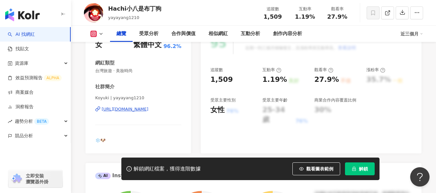
click at [138, 109] on div "https://www.instagram.com/yayayang1210/" at bounding box center [125, 110] width 47 height 6
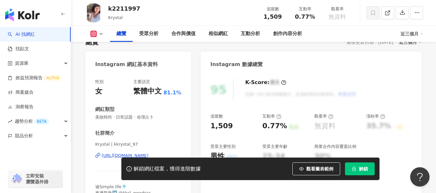
scroll to position [97, 0]
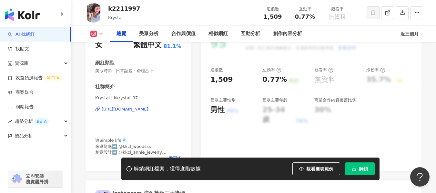
click at [144, 107] on div "https://www.instagram.com/kkrystal_97/" at bounding box center [125, 110] width 47 height 6
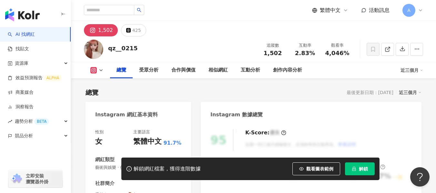
scroll to position [129, 0]
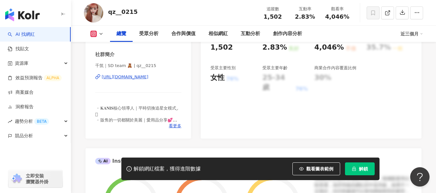
click at [147, 79] on div "[URL][DOMAIN_NAME]" at bounding box center [125, 77] width 47 height 6
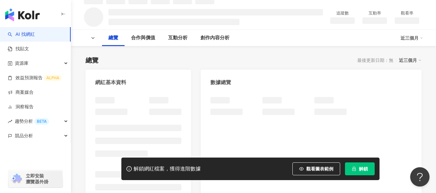
scroll to position [65, 0]
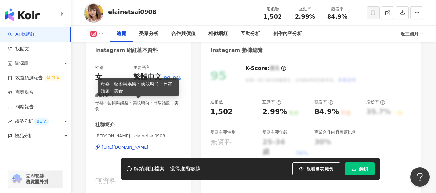
click at [141, 145] on div "https://www.instagram.com/elainetsai0908/" at bounding box center [125, 148] width 47 height 6
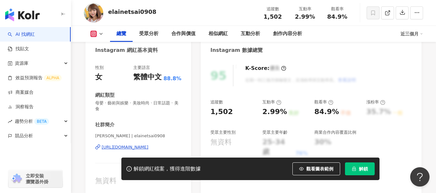
scroll to position [97, 0]
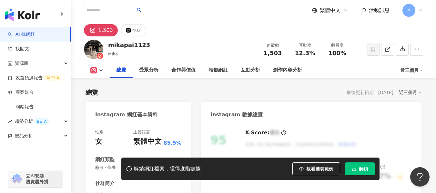
scroll to position [65, 0]
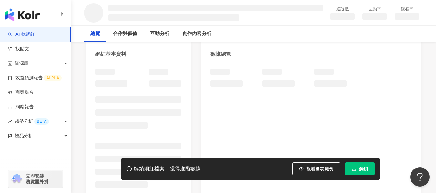
scroll to position [65, 0]
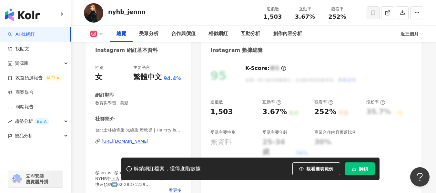
click at [143, 111] on div "性別 女 主要語言 繁體中文 94.4% 網紅類型 教育與學習 · 美髮 社群簡介 台北士林線條染 光線染 鬆軟燙｜Hairstylist Jen💓 | ny…" at bounding box center [138, 129] width 86 height 129
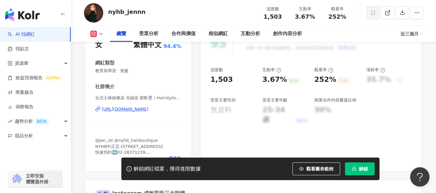
click at [144, 110] on div "https://www.instagram.com/nyhb_jennn/" at bounding box center [125, 110] width 47 height 6
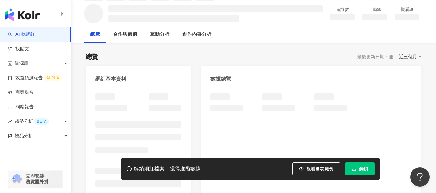
scroll to position [65, 0]
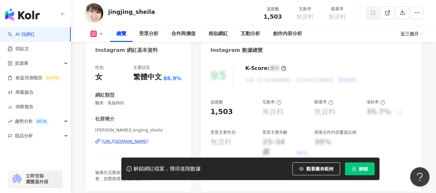
scroll to position [97, 0]
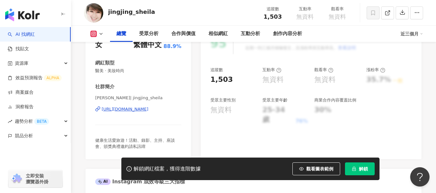
click at [123, 110] on div "性別 女 主要語言 繁體中文 88.9% 網紅類型 醫美 · 美妝時尚 社群簡介 [PERSON_NAME] | jingjing_sheila [URL][…" at bounding box center [138, 91] width 86 height 117
click at [123, 110] on div "https://www.instagram.com/jingjing_sheila/" at bounding box center [125, 110] width 47 height 6
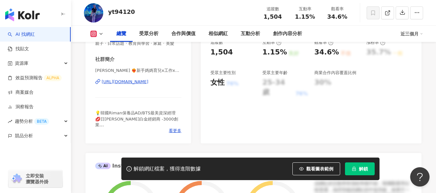
scroll to position [129, 0]
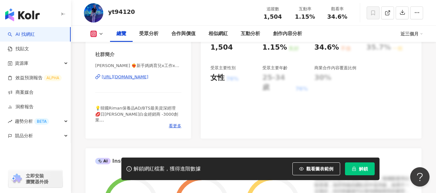
click at [149, 80] on div "https://www.instagram.com/yt94120/" at bounding box center [125, 77] width 47 height 6
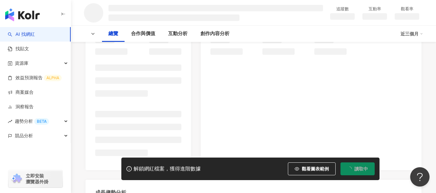
scroll to position [97, 0]
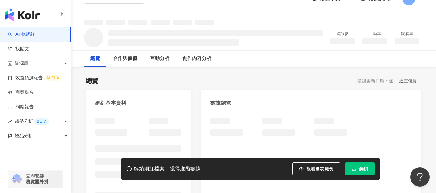
scroll to position [32, 0]
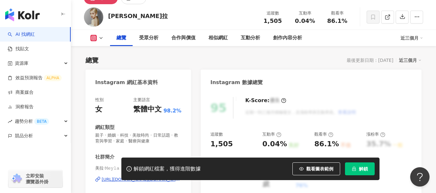
scroll to position [122, 0]
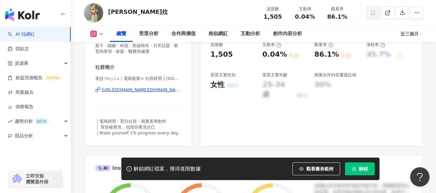
click at [156, 90] on div "https://www.instagram.com/mayla.tw/" at bounding box center [142, 90] width 80 height 6
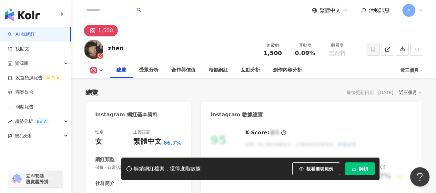
scroll to position [97, 0]
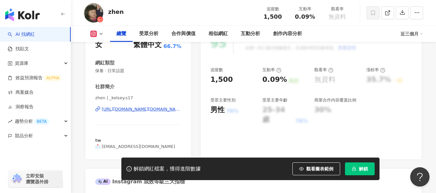
click at [141, 111] on div "[URL][DOMAIN_NAME][DOMAIN_NAME]" at bounding box center [142, 110] width 80 height 6
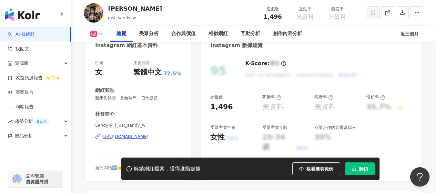
scroll to position [129, 0]
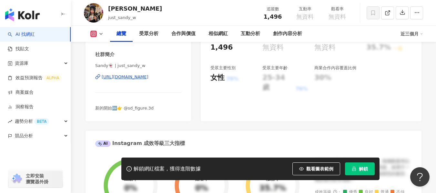
click at [149, 78] on div "https://www.instagram.com/just_sandy_w/" at bounding box center [125, 77] width 47 height 6
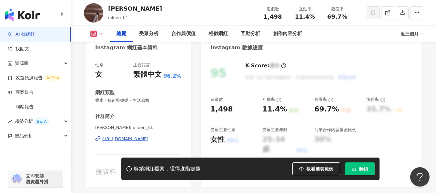
scroll to position [97, 0]
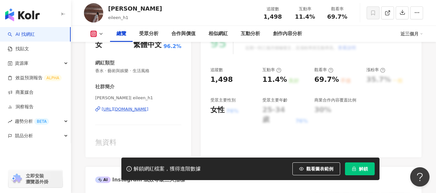
click at [144, 112] on div "https://www.instagram.com/eileen_h1/" at bounding box center [125, 110] width 47 height 6
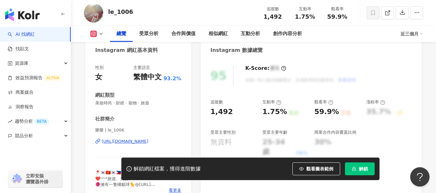
scroll to position [129, 0]
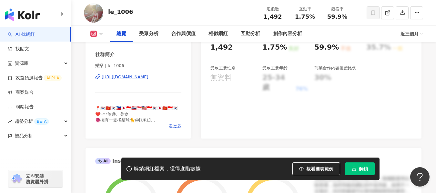
click at [149, 78] on div "[URL][DOMAIN_NAME]" at bounding box center [125, 77] width 47 height 6
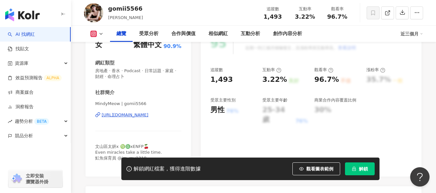
click at [149, 115] on div "https://www.instagram.com/gomii5566/" at bounding box center [125, 115] width 47 height 6
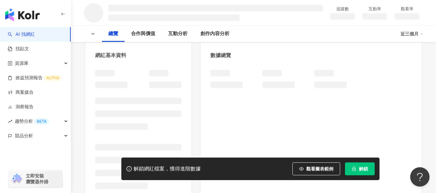
scroll to position [65, 0]
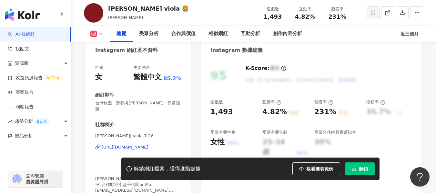
click at [146, 145] on div "https://www.instagram.com/viola.7.26/" at bounding box center [125, 148] width 47 height 6
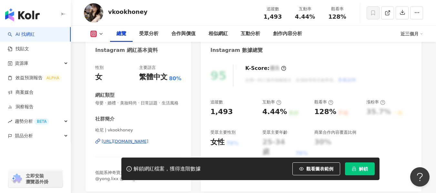
click at [147, 139] on div "[URL][DOMAIN_NAME]" at bounding box center [125, 142] width 47 height 6
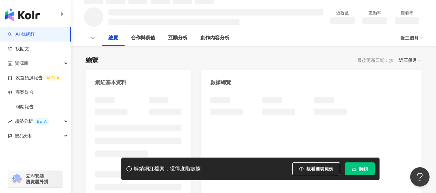
scroll to position [65, 0]
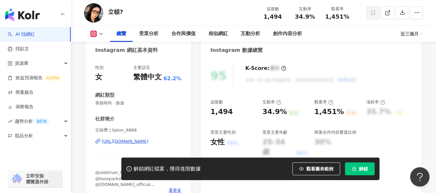
scroll to position [97, 0]
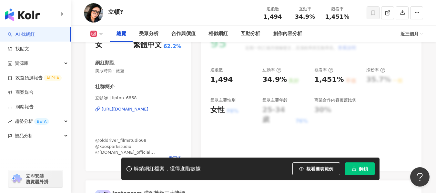
click at [135, 109] on div "https://www.instagram.com/lipton_6868/" at bounding box center [125, 110] width 47 height 6
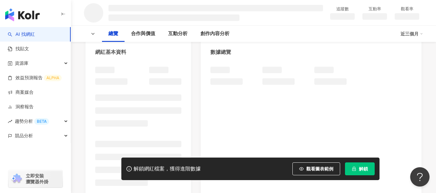
scroll to position [65, 0]
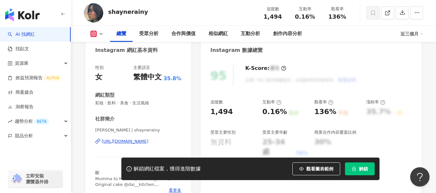
drag, startPoint x: 168, startPoint y: 120, endPoint x: 140, endPoint y: 77, distance: 51.9
click at [140, 139] on div "[URL][DOMAIN_NAME]" at bounding box center [125, 142] width 47 height 6
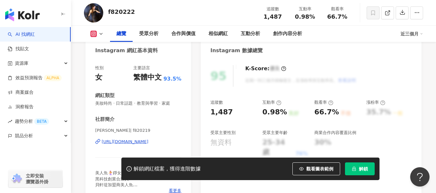
scroll to position [65, 0]
click at [117, 144] on div "https://www.instagram.com/f820219/" at bounding box center [125, 142] width 47 height 6
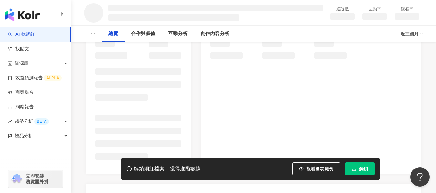
scroll to position [97, 0]
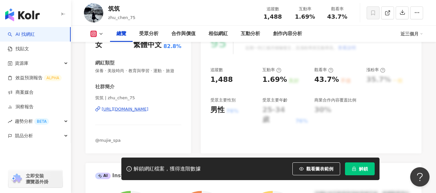
click at [149, 112] on div "https://www.instagram.com/zhu_chen_75/" at bounding box center [125, 110] width 47 height 6
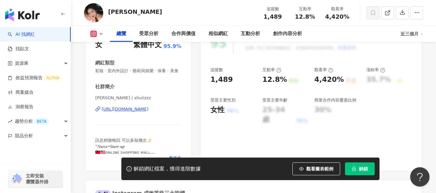
drag, startPoint x: 134, startPoint y: 118, endPoint x: 265, endPoint y: 128, distance: 131.2
click at [134, 112] on div "[URL][DOMAIN_NAME]" at bounding box center [125, 110] width 47 height 6
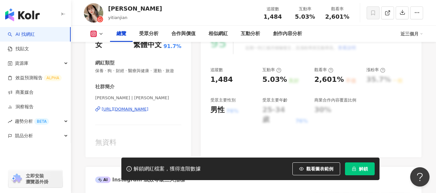
click at [128, 112] on div "[URL][DOMAIN_NAME]" at bounding box center [125, 110] width 47 height 6
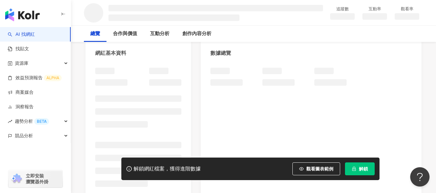
scroll to position [129, 0]
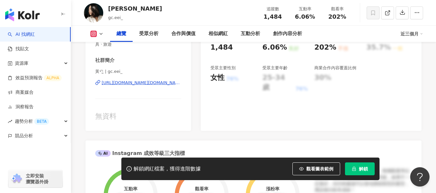
drag, startPoint x: 207, startPoint y: 87, endPoint x: 154, endPoint y: 81, distance: 52.9
click at [154, 81] on div "[URL][DOMAIN_NAME][DOMAIN_NAME]" at bounding box center [142, 83] width 80 height 6
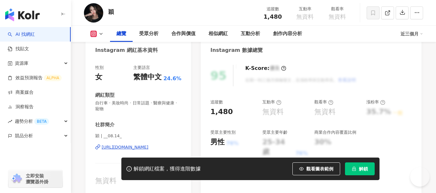
click at [143, 150] on div "[URL][DOMAIN_NAME]" at bounding box center [125, 148] width 47 height 6
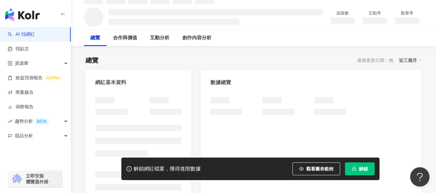
scroll to position [129, 0]
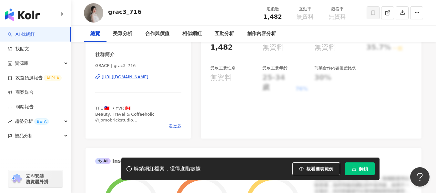
click at [140, 76] on div "[URL][DOMAIN_NAME]" at bounding box center [125, 77] width 47 height 6
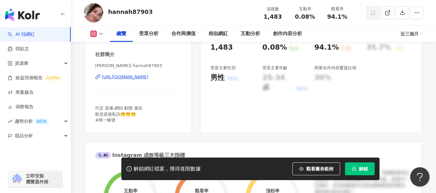
click at [143, 77] on div "https://www.instagram.com/hannah87903/" at bounding box center [125, 77] width 47 height 6
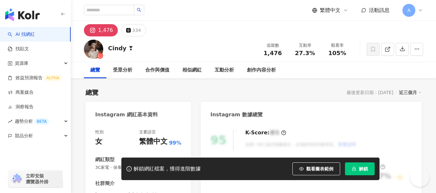
scroll to position [97, 0]
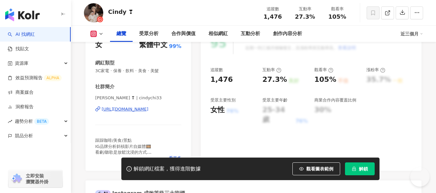
click at [148, 109] on div "https://www.instagram.com/cindychi33/" at bounding box center [125, 110] width 47 height 6
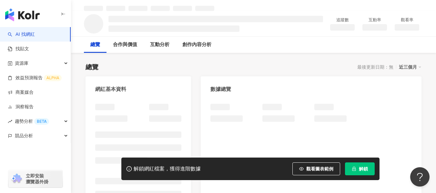
scroll to position [65, 0]
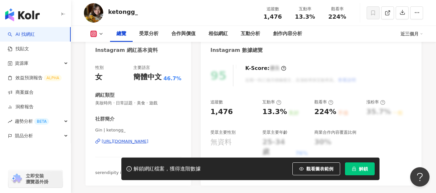
scroll to position [97, 0]
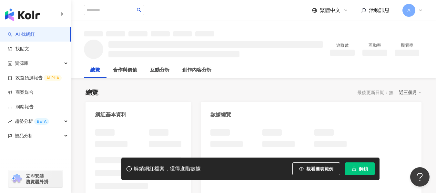
click at [146, 130] on div at bounding box center [138, 192] width 86 height 124
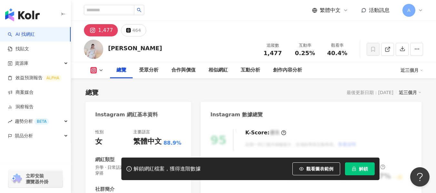
scroll to position [97, 0]
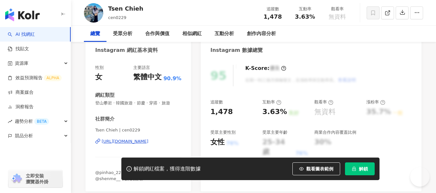
click at [142, 143] on div "https://www.instagram.com/cen0229/" at bounding box center [125, 142] width 47 height 6
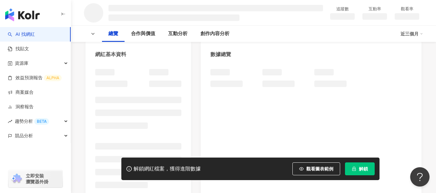
scroll to position [65, 0]
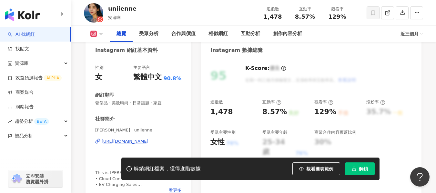
click at [146, 139] on div "[URL][DOMAIN_NAME]" at bounding box center [125, 142] width 47 height 6
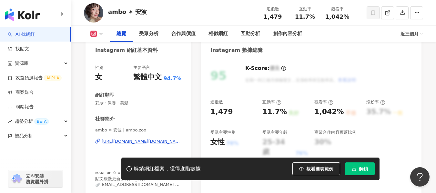
scroll to position [97, 0]
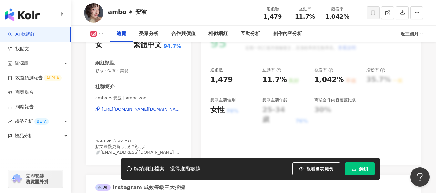
click at [123, 110] on div "https://www.instagram.com/ambo.zoo/" at bounding box center [142, 110] width 80 height 6
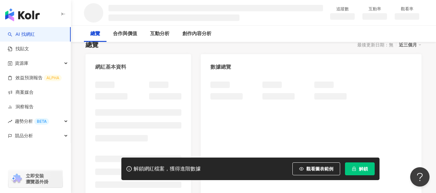
scroll to position [65, 0]
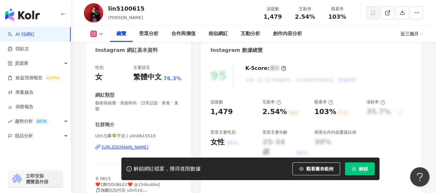
click at [149, 145] on div "https://www.instagram.com/ulin0615510/" at bounding box center [125, 148] width 47 height 6
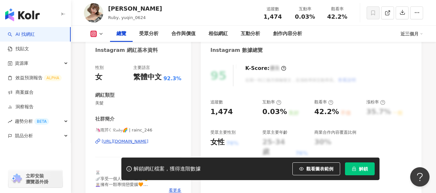
click at [112, 143] on div "[URL][DOMAIN_NAME]" at bounding box center [125, 142] width 47 height 6
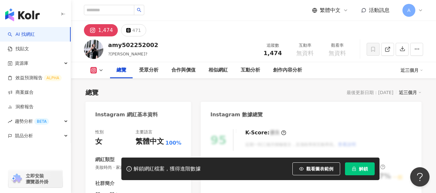
scroll to position [65, 0]
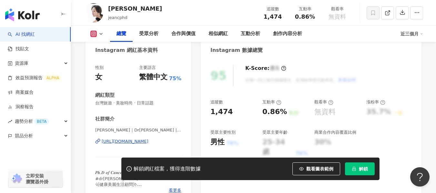
click at [126, 143] on div "https://www.instagram.com/jeancphd/" at bounding box center [125, 142] width 47 height 6
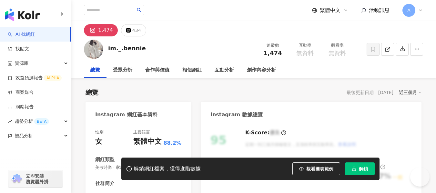
scroll to position [97, 0]
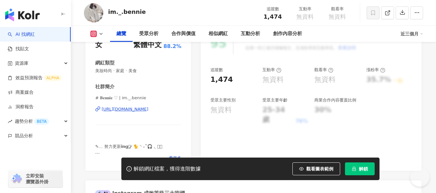
click at [136, 112] on div "[URL][DOMAIN_NAME]" at bounding box center [125, 110] width 47 height 6
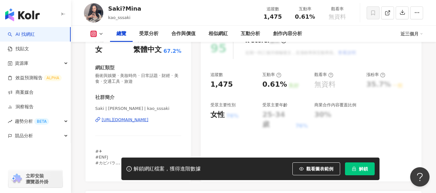
scroll to position [129, 0]
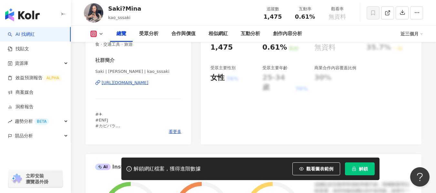
click at [149, 84] on div "[URL][DOMAIN_NAME]" at bounding box center [125, 83] width 47 height 6
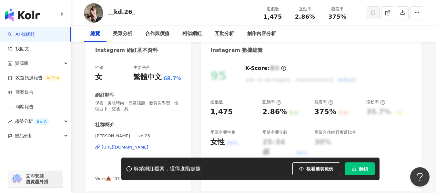
click at [133, 117] on div "性別 女 主要語言 繁體中文 68.7% 網紅類型 保養 · 美妝時尚 · 日常話題 · 教育與學習 · 命理占卜 · 交通工具 社群簡介 張芷 | __kd…" at bounding box center [138, 123] width 86 height 117
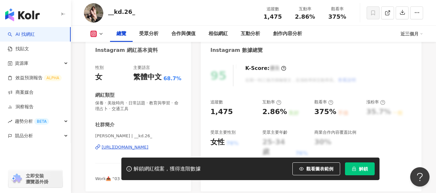
scroll to position [97, 0]
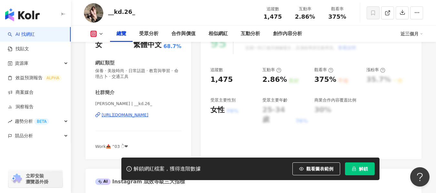
click at [137, 115] on div "https://www.instagram.com/__kd.26_/" at bounding box center [125, 115] width 47 height 6
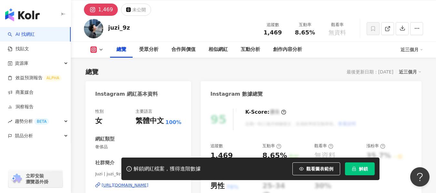
scroll to position [74, 0]
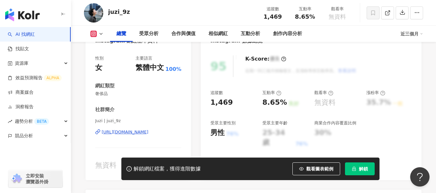
click at [144, 118] on div "Juzi | juzi_9z [URL][DOMAIN_NAME]" at bounding box center [138, 137] width 86 height 38
click at [145, 130] on div "https://www.instagram.com/juzi_9z/" at bounding box center [125, 133] width 47 height 6
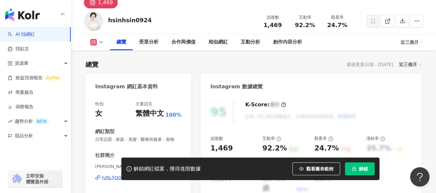
scroll to position [65, 0]
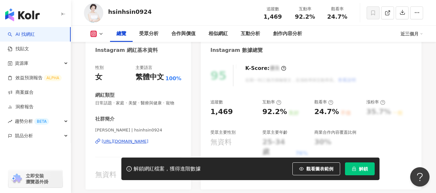
click at [120, 145] on div "https://www.instagram.com/hsinhsin0924/" at bounding box center [125, 142] width 47 height 6
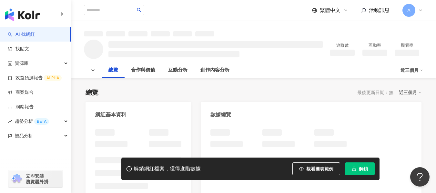
scroll to position [97, 0]
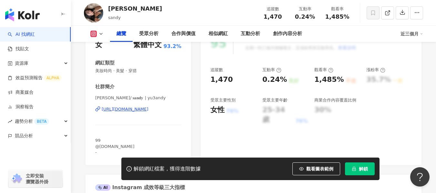
click at [138, 108] on div "[URL][DOMAIN_NAME]" at bounding box center [125, 110] width 47 height 6
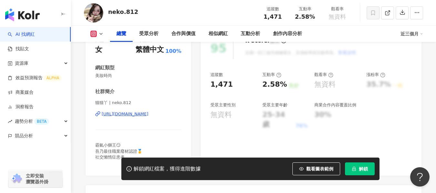
scroll to position [97, 0]
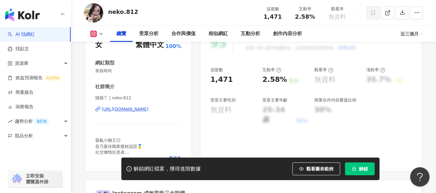
click at [143, 109] on div "https://www.instagram.com/neko.812/" at bounding box center [125, 110] width 47 height 6
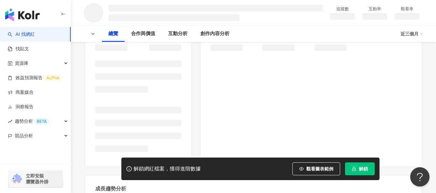
scroll to position [97, 0]
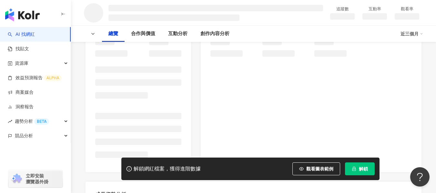
scroll to position [97, 0]
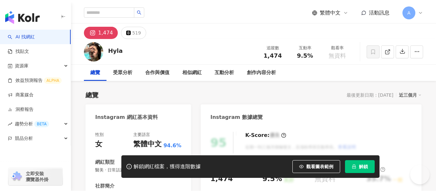
scroll to position [97, 0]
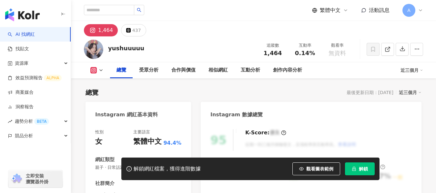
scroll to position [97, 0]
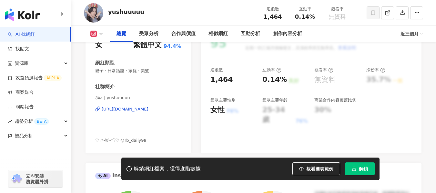
click at [139, 110] on div "[URL][DOMAIN_NAME]" at bounding box center [125, 110] width 47 height 6
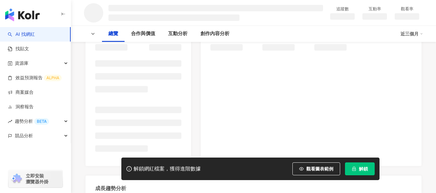
scroll to position [113, 0]
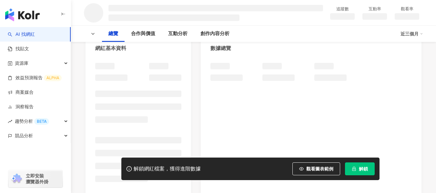
scroll to position [108, 0]
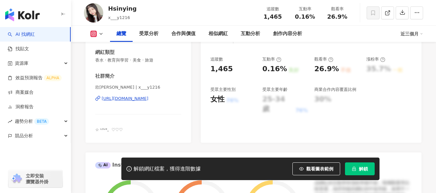
click at [149, 96] on div "[URL][DOMAIN_NAME]" at bounding box center [125, 99] width 47 height 6
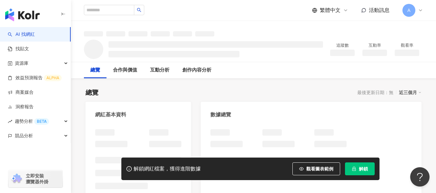
scroll to position [97, 0]
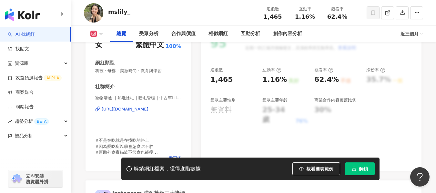
click at [136, 107] on div "https://www.instagram.com/mslily_/" at bounding box center [125, 110] width 47 height 6
